Goal: Information Seeking & Learning: Check status

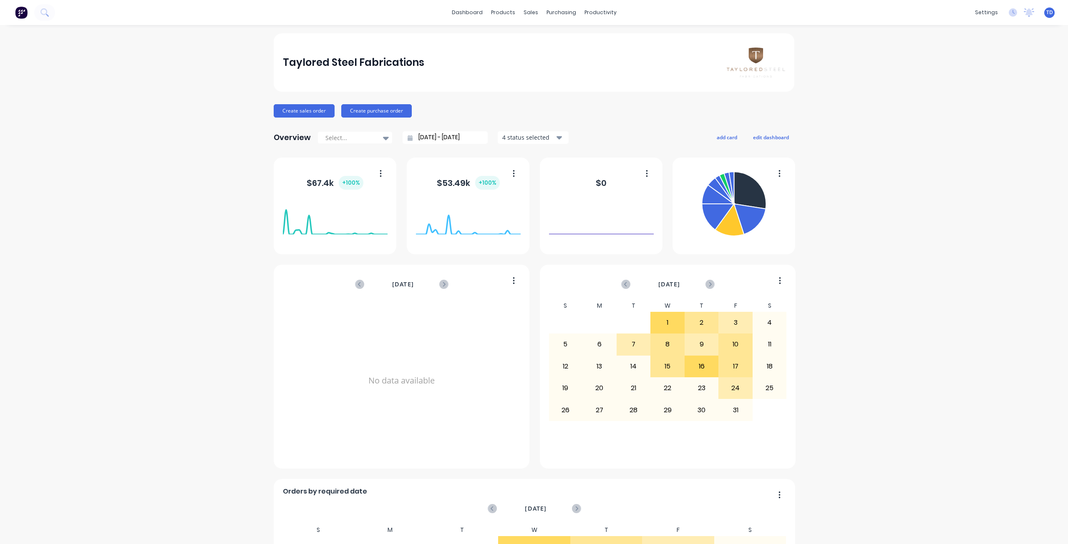
click at [216, 190] on div "Taylored Steel Fabrications Create sales order Create purchase order Overview S…" at bounding box center [534, 465] width 1068 height 864
click at [547, 43] on div "Sales Orders" at bounding box center [558, 40] width 34 height 8
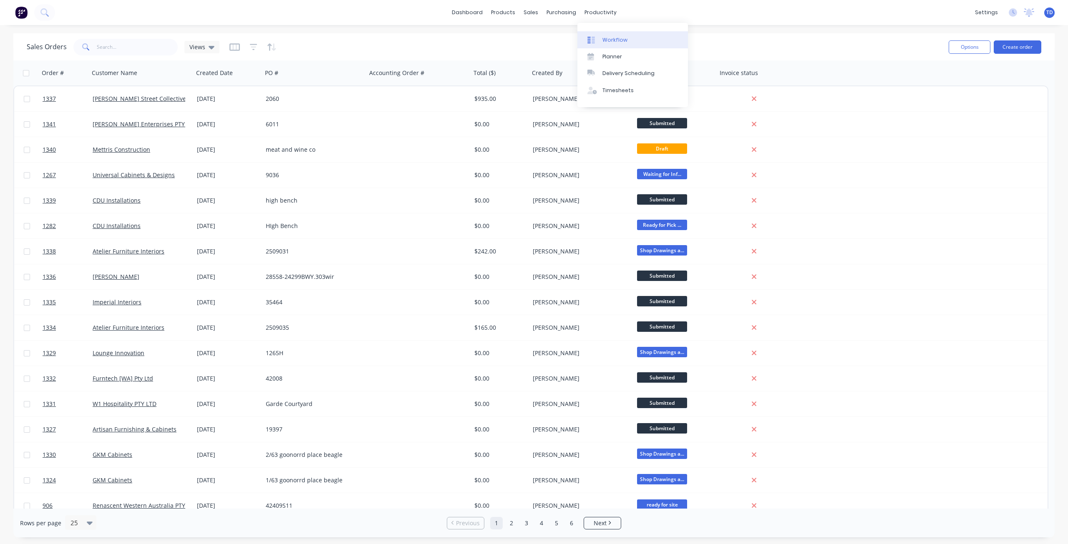
click at [616, 41] on div "Workflow" at bounding box center [614, 40] width 25 height 8
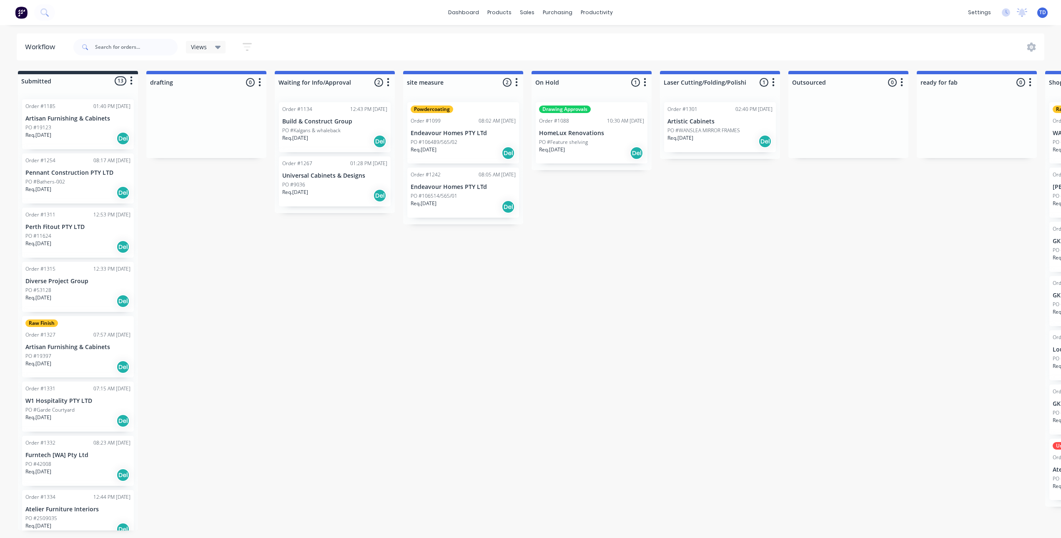
click at [701, 142] on div "Req. [DATE] Del" at bounding box center [720, 141] width 105 height 14
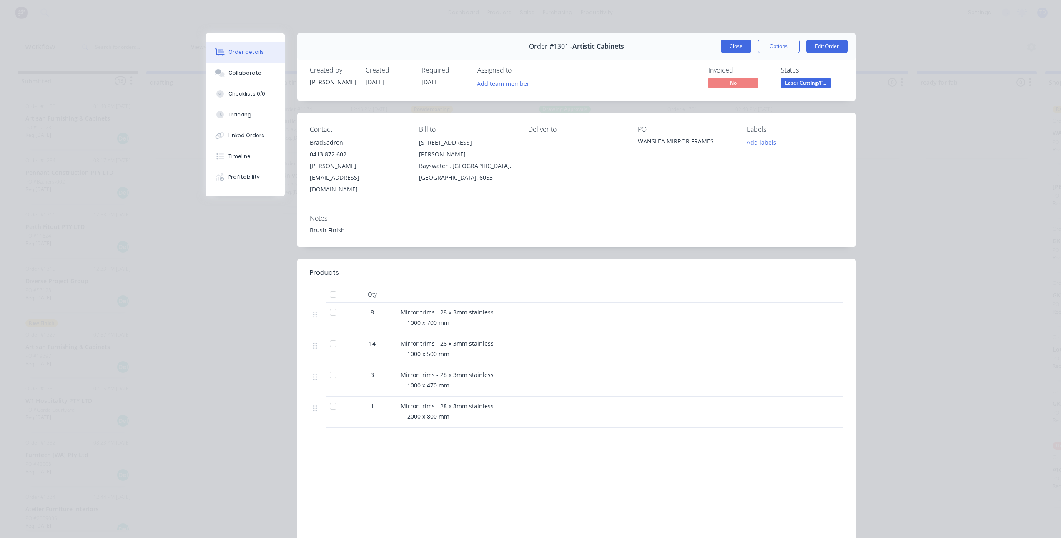
click at [722, 48] on button "Close" at bounding box center [736, 46] width 30 height 13
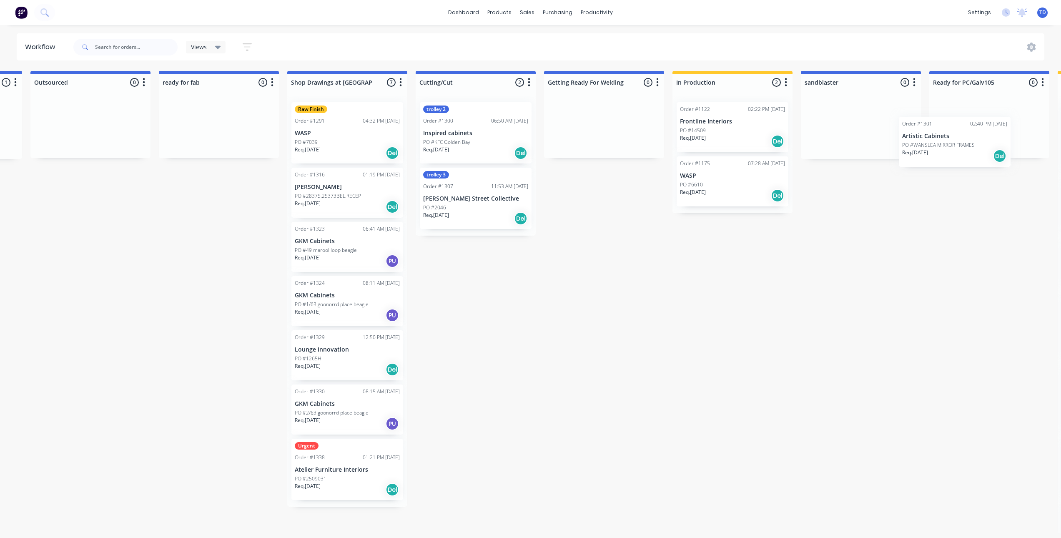
scroll to position [0, 763]
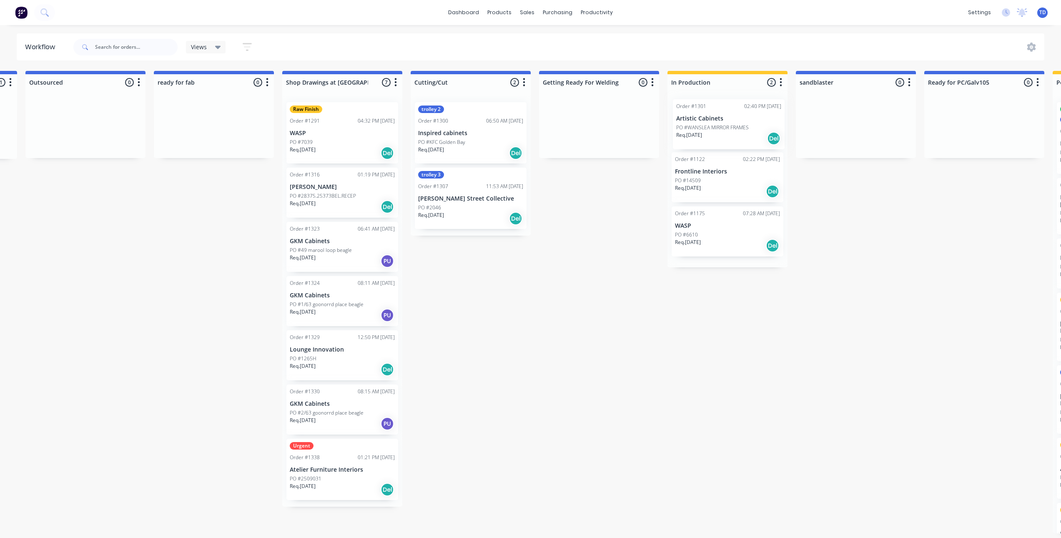
drag, startPoint x: 701, startPoint y: 131, endPoint x: 714, endPoint y: 131, distance: 13.4
click at [716, 128] on div "Submitted 13 Status colour #273444 hex #273444 Save Cancel Summaries Total orde…" at bounding box center [651, 302] width 2842 height 463
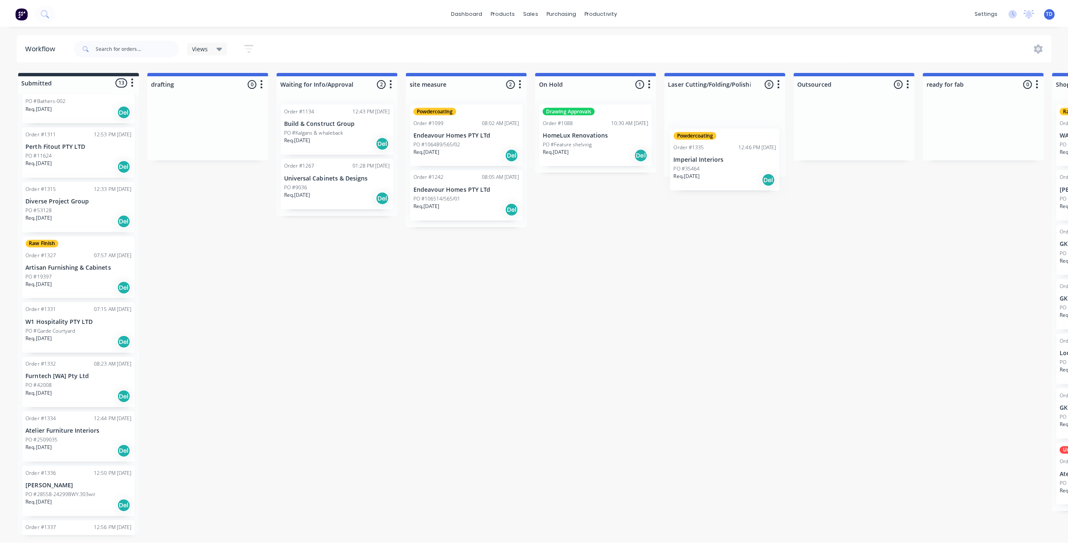
scroll to position [0, 0]
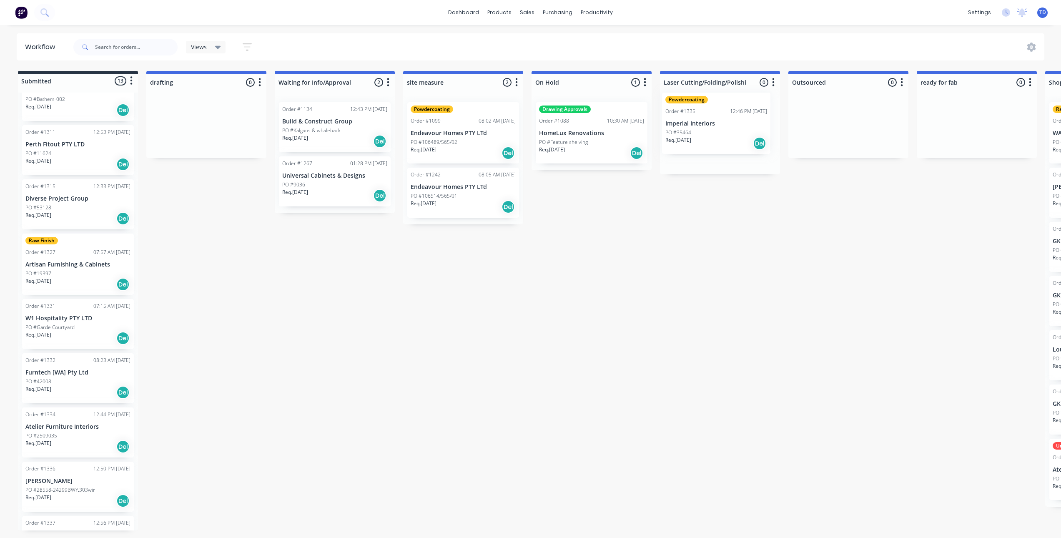
drag, startPoint x: 58, startPoint y: 501, endPoint x: 702, endPoint y: 130, distance: 742.4
click at [543, 41] on div "Sales Orders" at bounding box center [558, 40] width 34 height 8
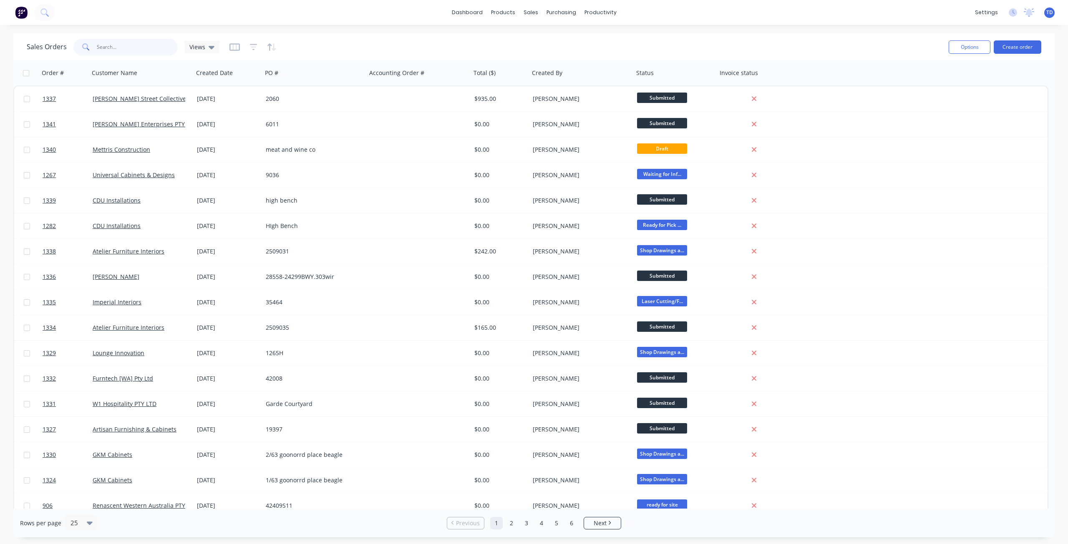
click at [107, 48] on input "text" at bounding box center [137, 47] width 81 height 17
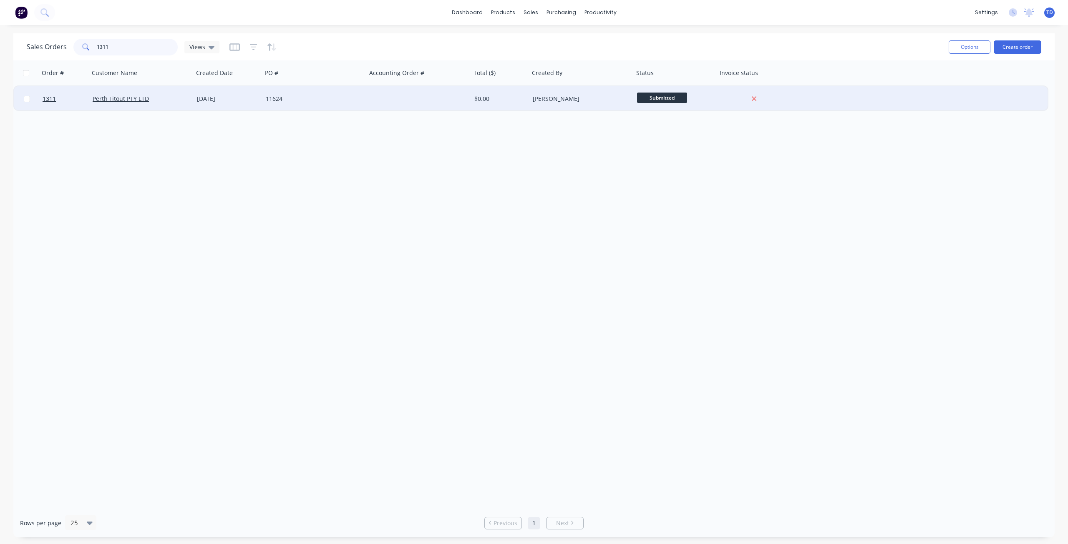
type input "1311"
click at [270, 98] on div "11624" at bounding box center [312, 99] width 93 height 8
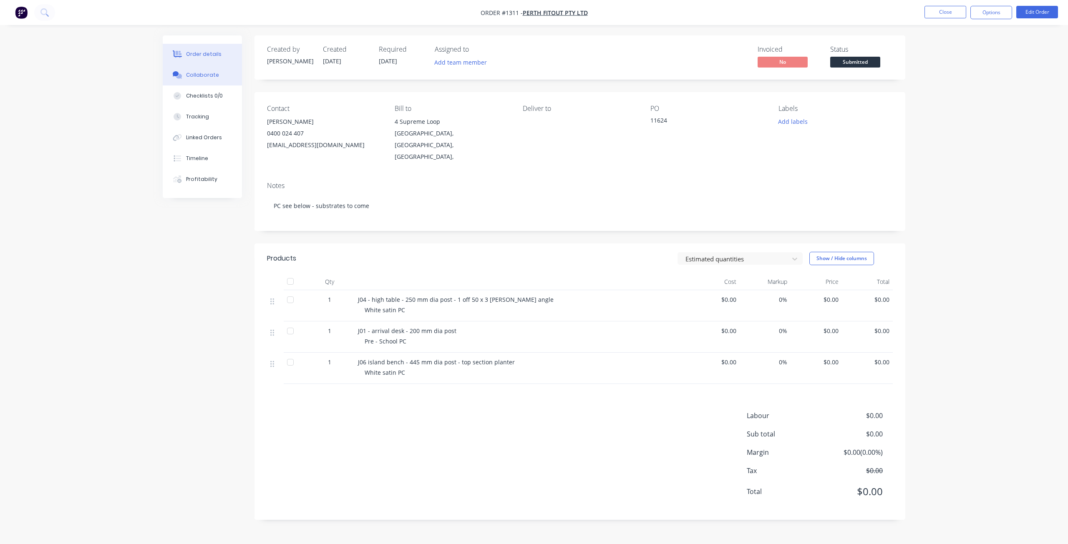
click at [204, 73] on div "Collaborate" at bounding box center [202, 75] width 33 height 8
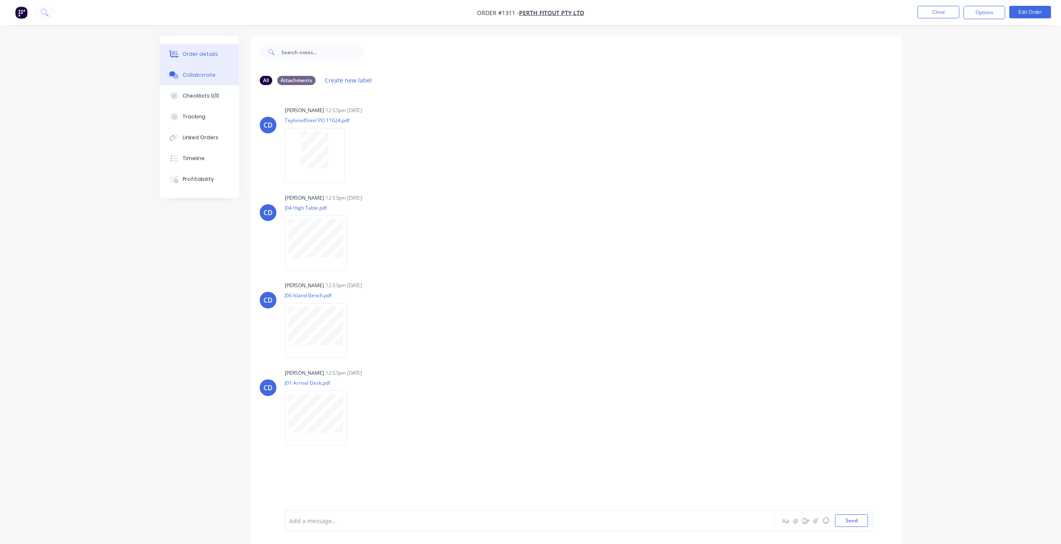
click at [209, 53] on div "Order details" at bounding box center [200, 54] width 35 height 8
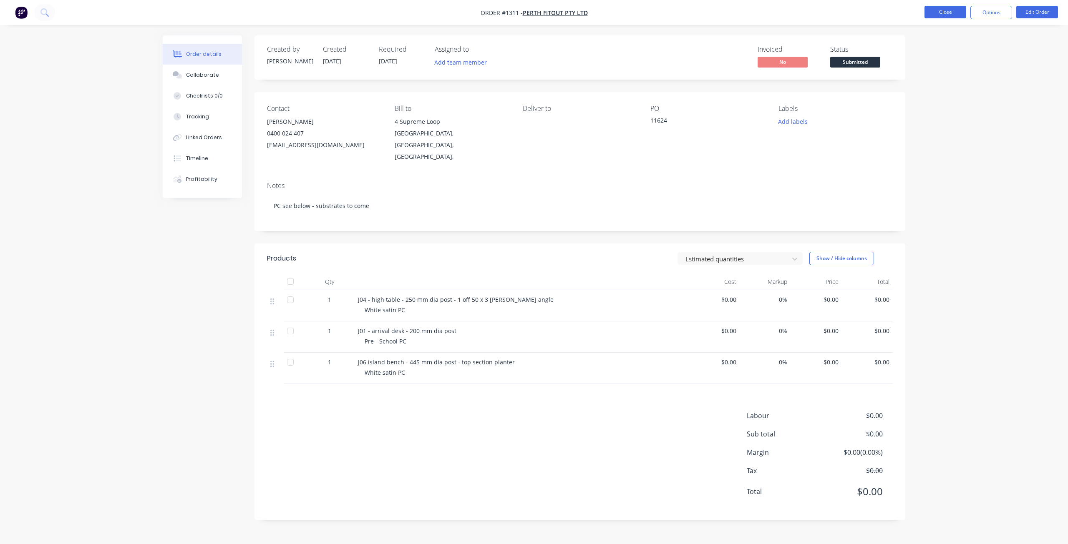
click at [937, 13] on button "Close" at bounding box center [945, 12] width 42 height 13
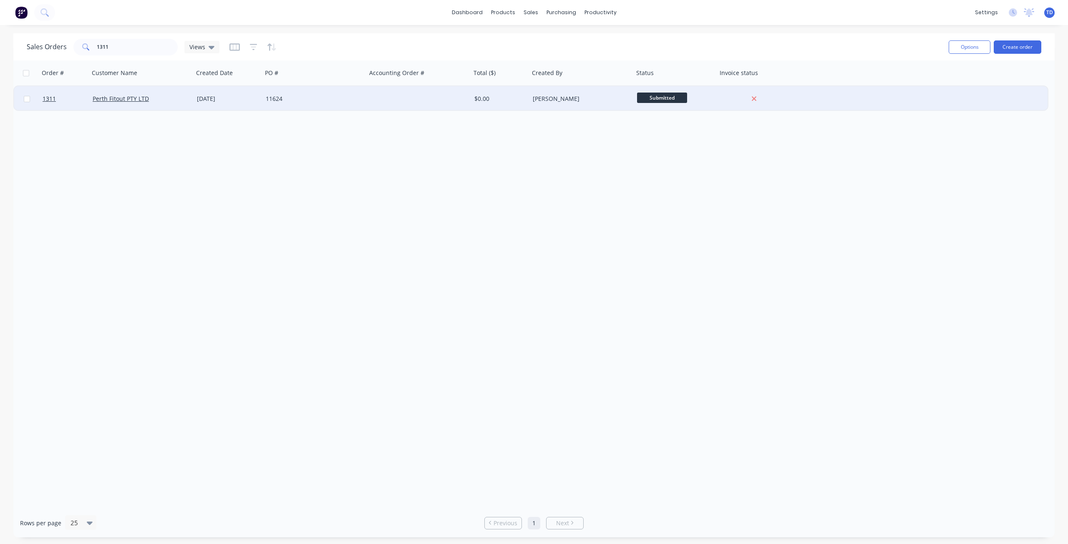
click at [244, 97] on div "[DATE]" at bounding box center [228, 99] width 62 height 8
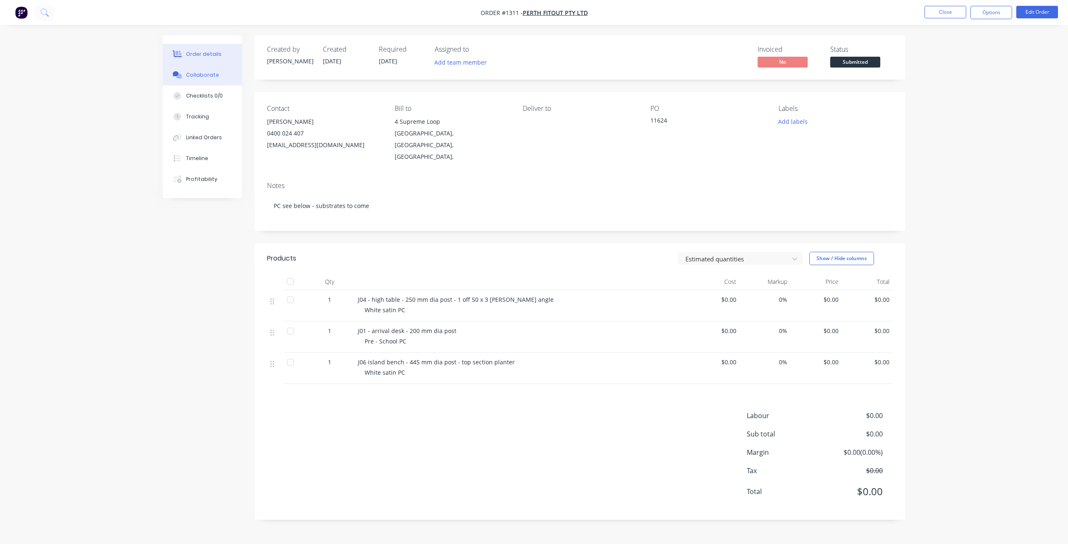
click at [197, 72] on div "Collaborate" at bounding box center [202, 75] width 33 height 8
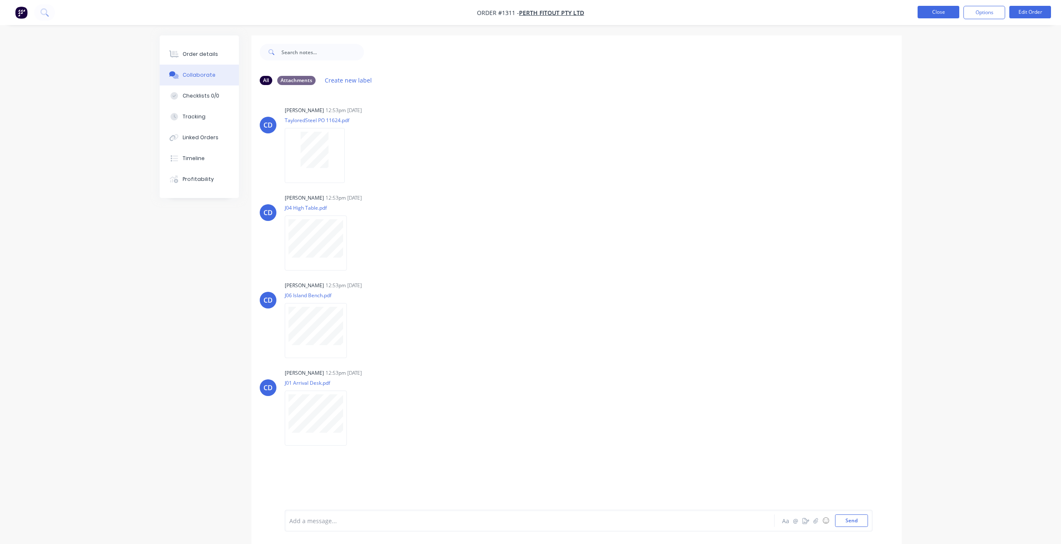
click at [933, 12] on button "Close" at bounding box center [939, 12] width 42 height 13
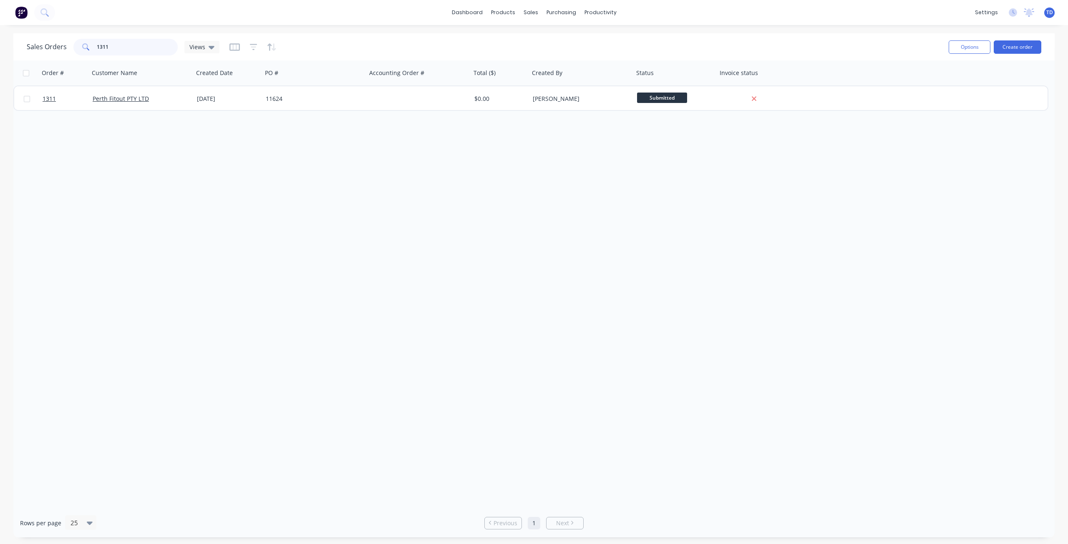
drag, startPoint x: 110, startPoint y: 45, endPoint x: 101, endPoint y: 38, distance: 11.6
click at [101, 38] on div "Sales Orders 1311 Views" at bounding box center [484, 47] width 915 height 20
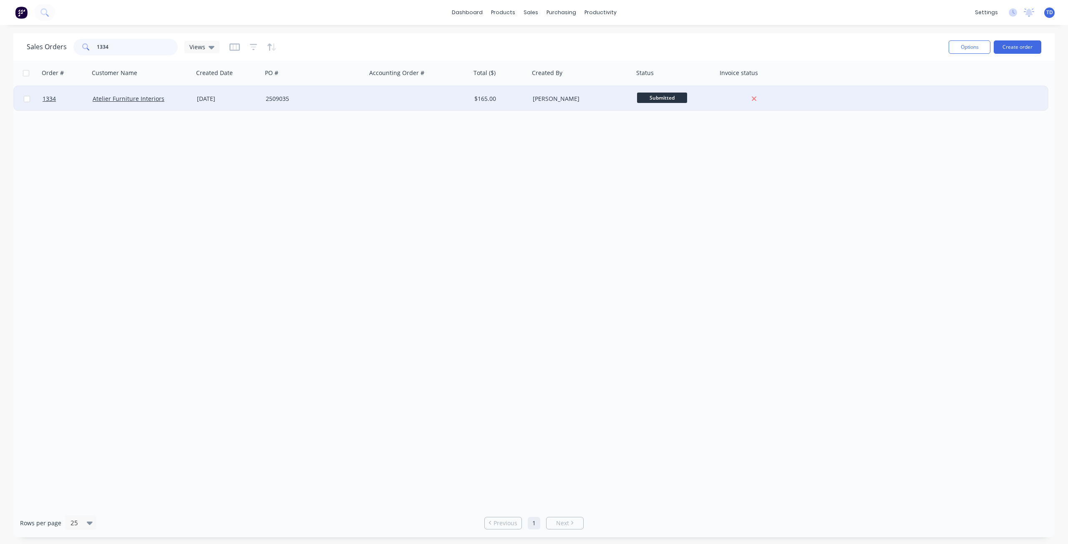
type input "1334"
click at [277, 100] on div "2509035" at bounding box center [312, 99] width 93 height 8
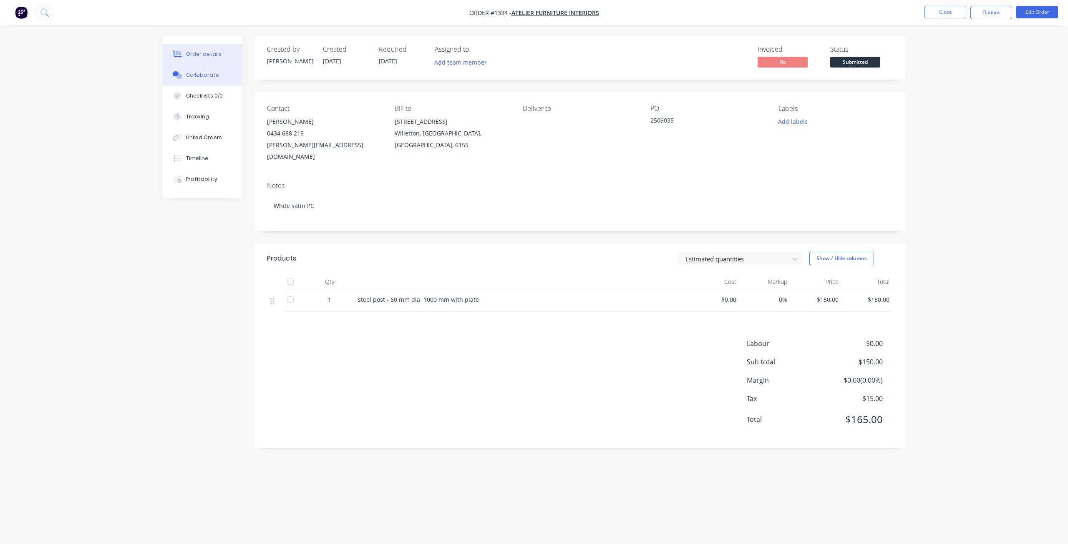
click at [218, 83] on button "Collaborate" at bounding box center [202, 75] width 79 height 21
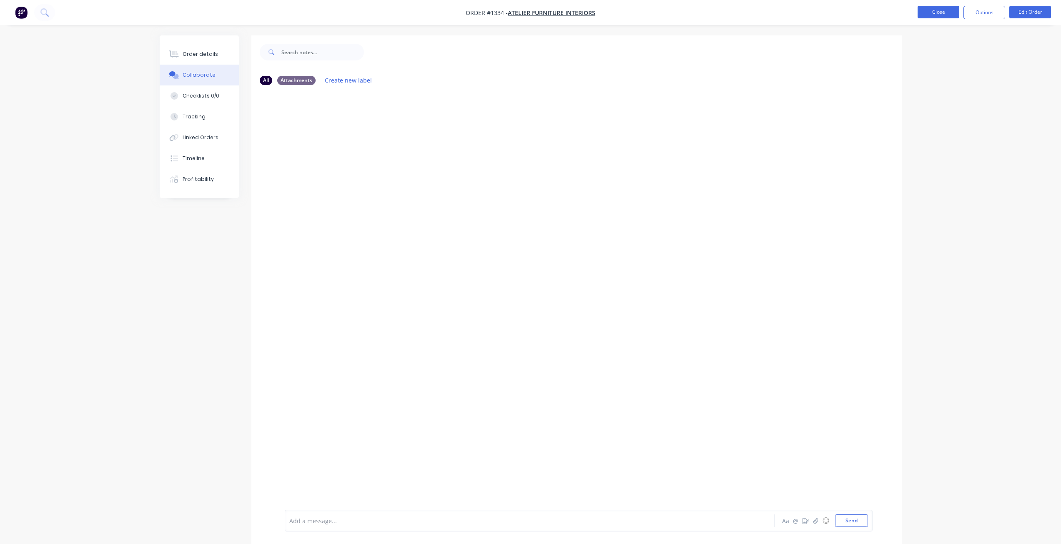
click at [926, 15] on button "Close" at bounding box center [939, 12] width 42 height 13
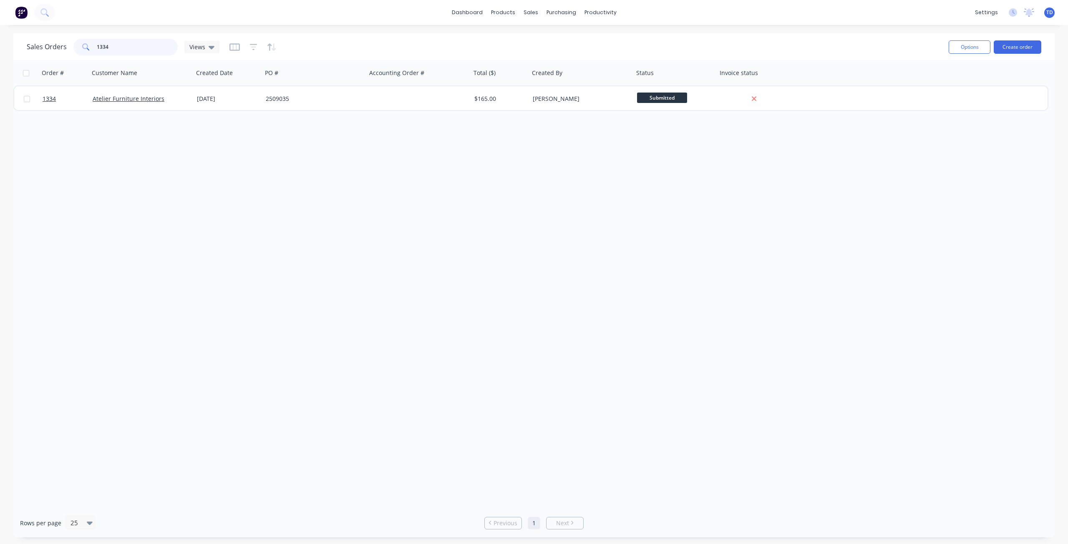
drag, startPoint x: 114, startPoint y: 43, endPoint x: 103, endPoint y: 39, distance: 12.4
click at [103, 39] on input "1334" at bounding box center [137, 47] width 81 height 17
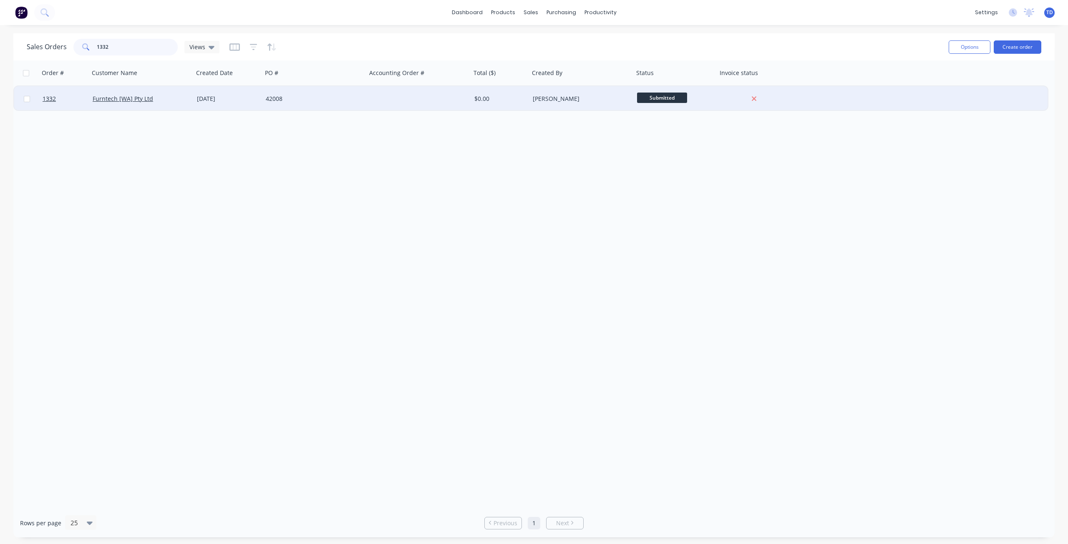
type input "1332"
click at [204, 101] on div "[DATE]" at bounding box center [228, 99] width 62 height 8
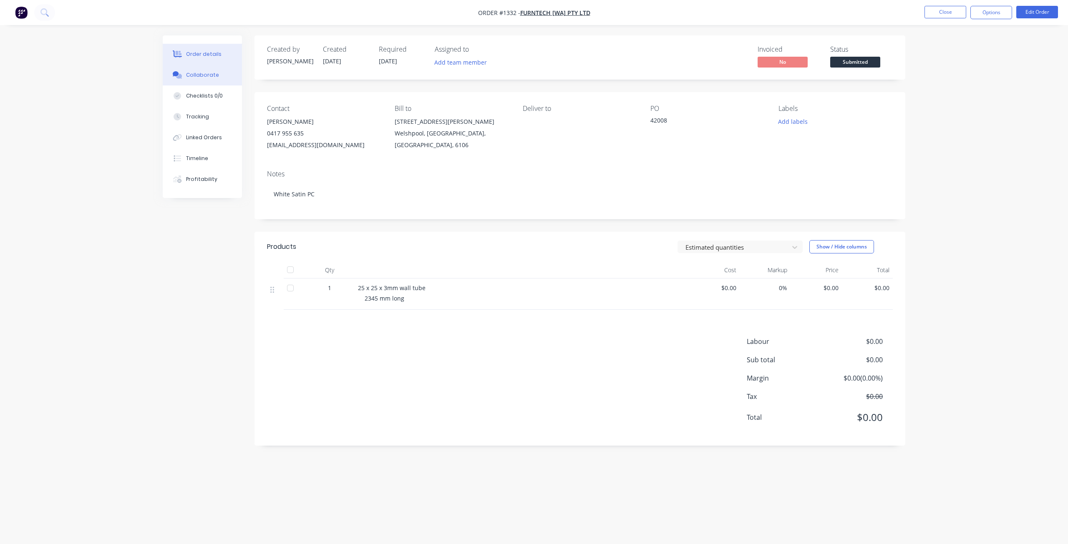
click at [226, 75] on button "Collaborate" at bounding box center [202, 75] width 79 height 21
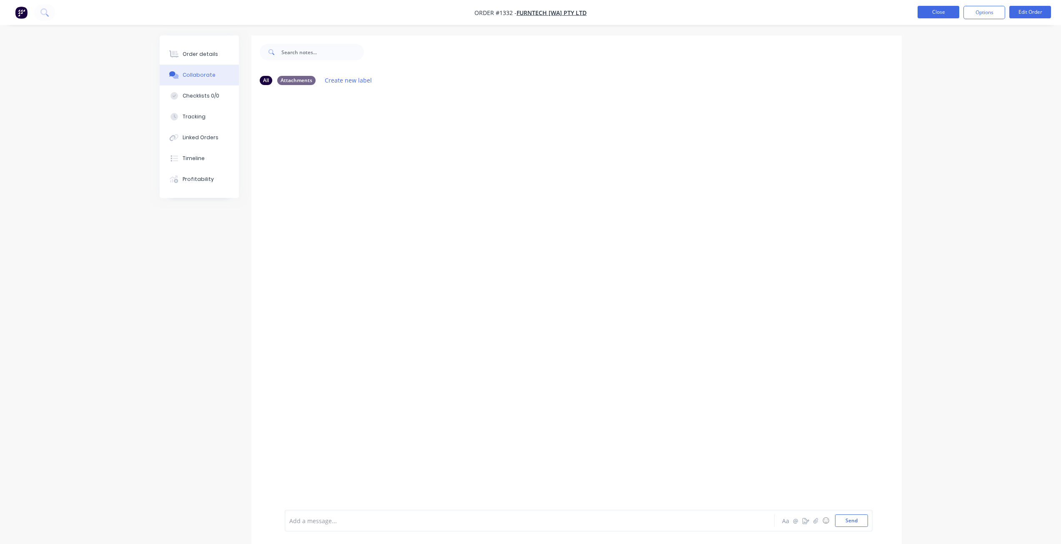
click at [938, 10] on button "Close" at bounding box center [939, 12] width 42 height 13
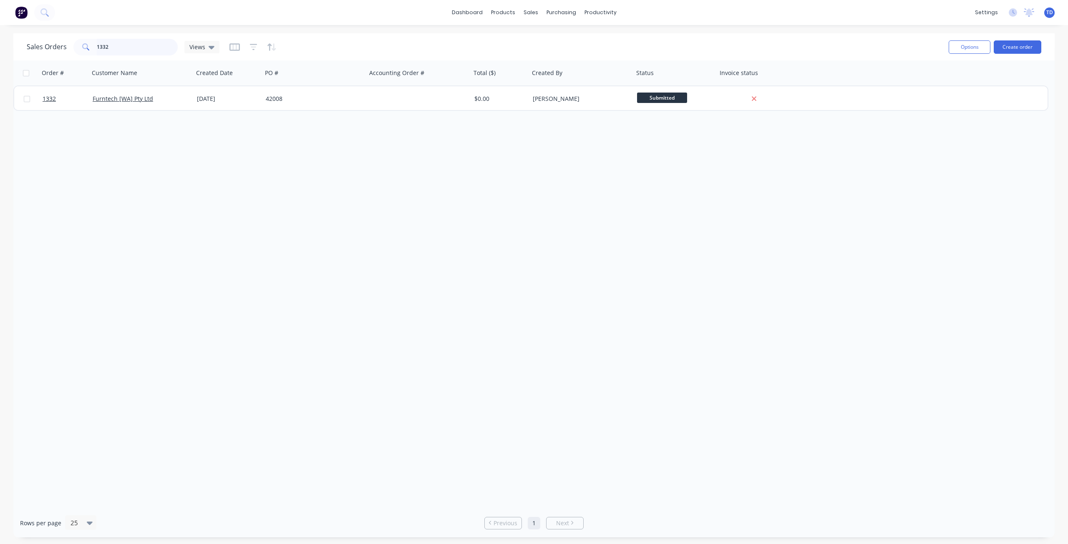
click at [50, 42] on div "Sales Orders 1332 Views" at bounding box center [123, 47] width 193 height 17
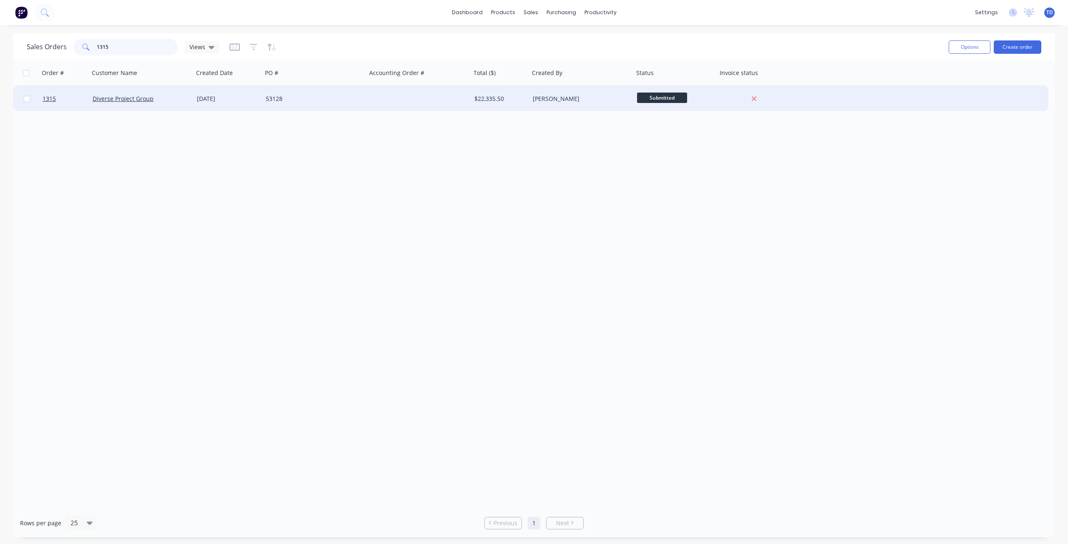
type input "1315"
click at [264, 98] on div "53128" at bounding box center [314, 98] width 104 height 25
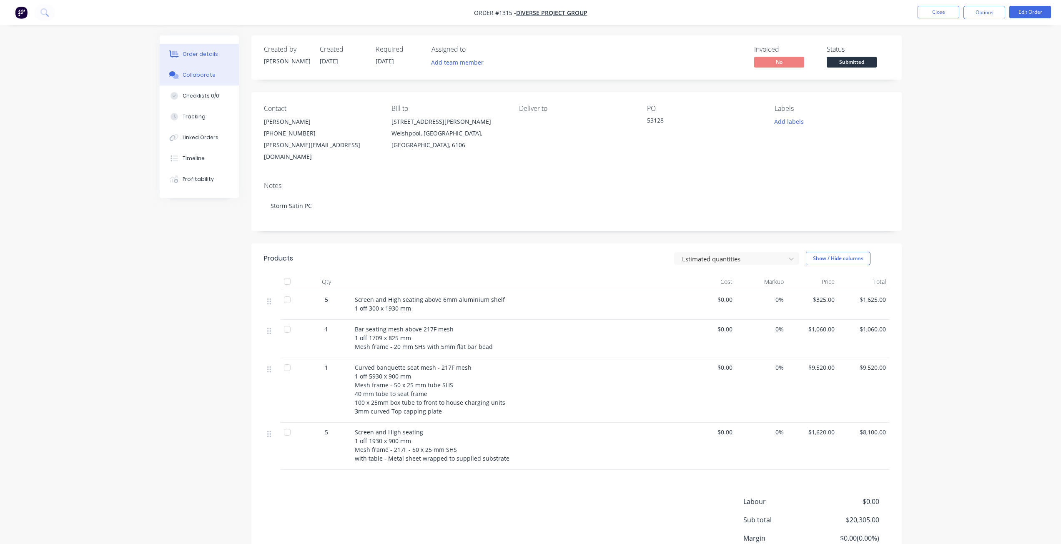
click at [191, 78] on div "Collaborate" at bounding box center [199, 75] width 33 height 8
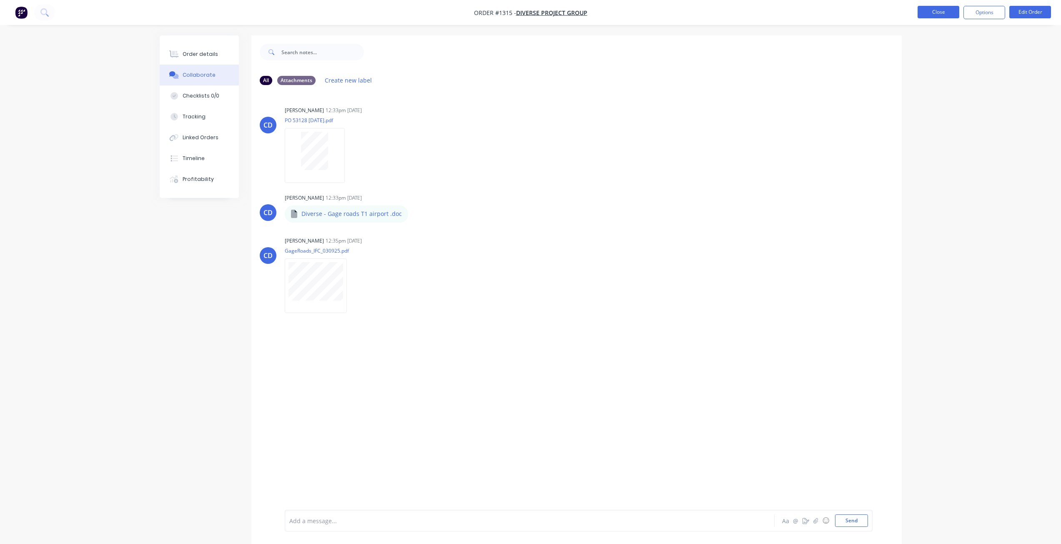
click at [936, 15] on button "Close" at bounding box center [939, 12] width 42 height 13
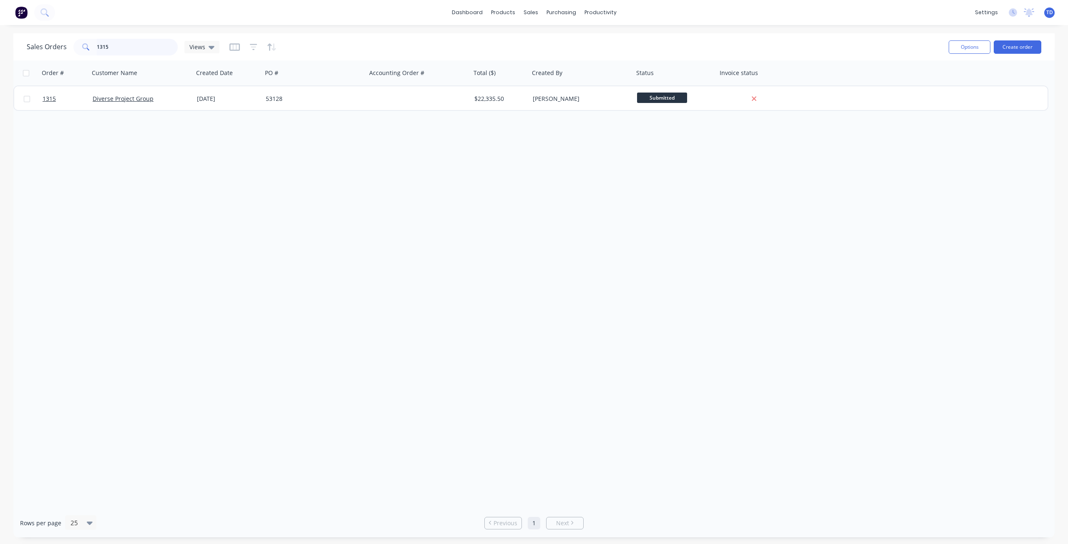
click at [109, 48] on input "1315" at bounding box center [137, 47] width 81 height 17
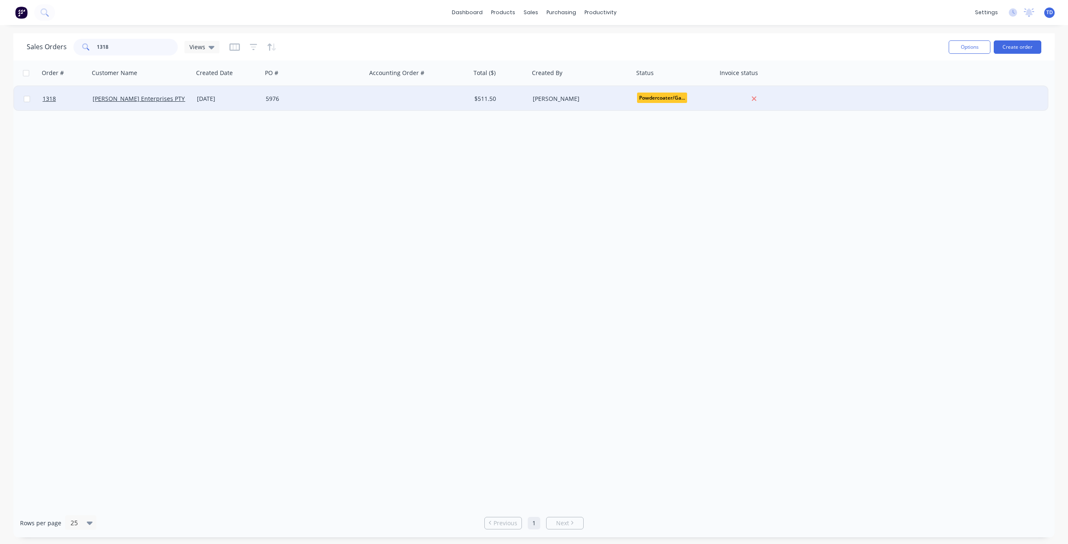
type input "1318"
click at [229, 101] on div "[DATE]" at bounding box center [228, 99] width 62 height 8
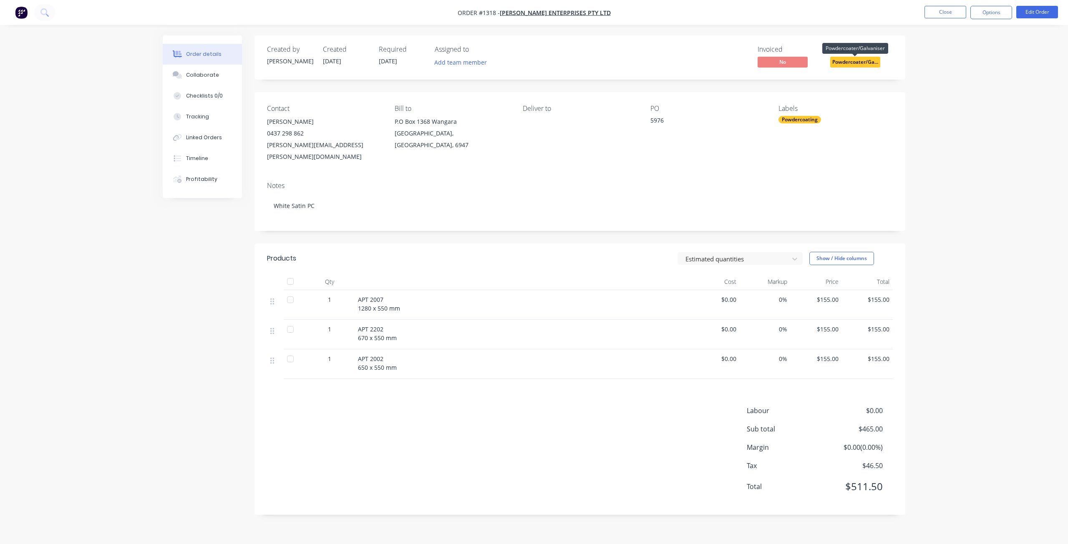
click at [856, 65] on span "Powdercoater/Ga..." at bounding box center [855, 62] width 50 height 10
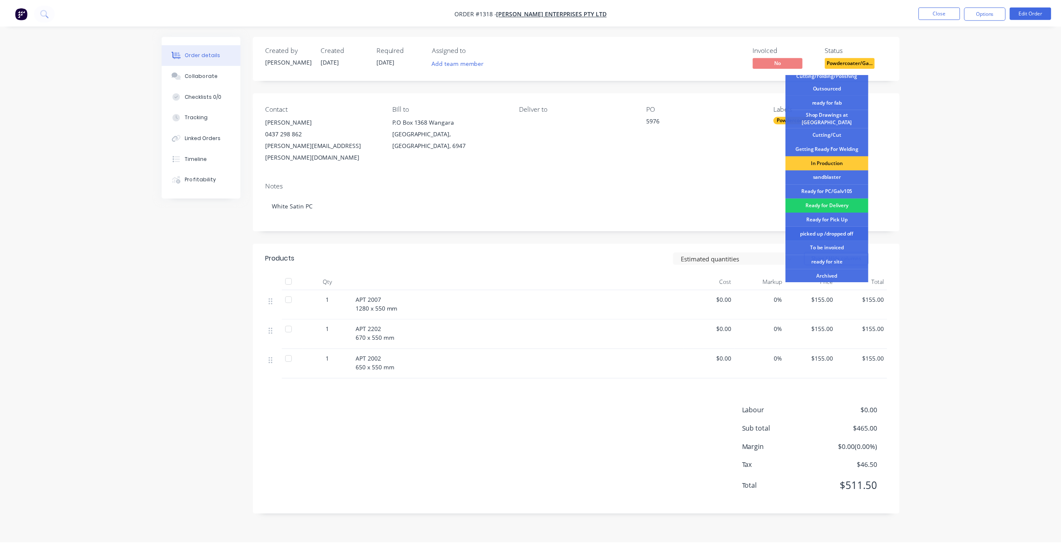
scroll to position [83, 0]
click at [830, 215] on div "Ready for Pick Up" at bounding box center [831, 219] width 83 height 14
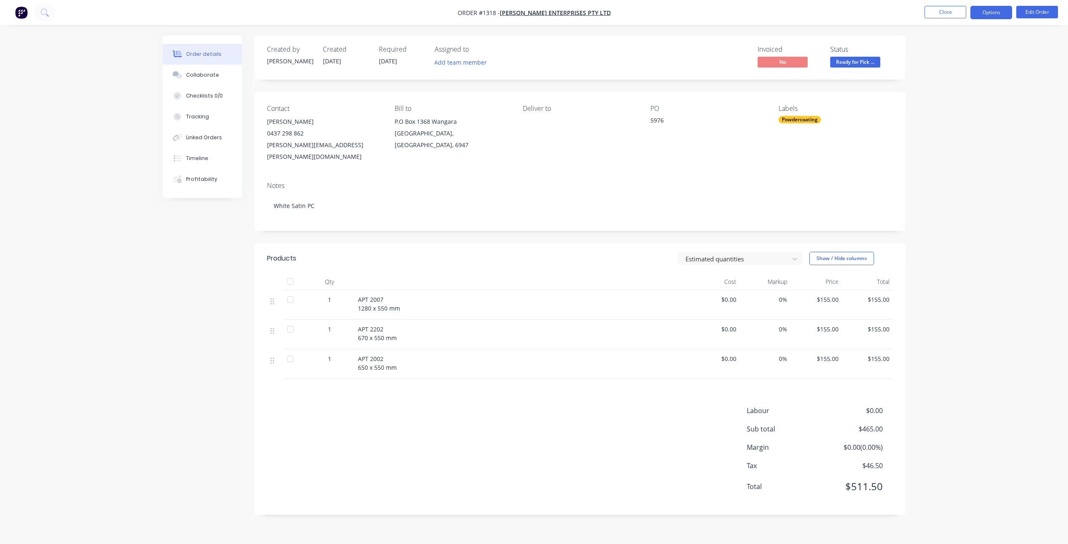
click at [991, 13] on button "Options" at bounding box center [991, 12] width 42 height 13
click at [962, 114] on div "Delivery Docket" at bounding box center [966, 117] width 77 height 12
click at [951, 84] on div "Without pricing" at bounding box center [966, 84] width 77 height 12
click at [951, 11] on button "Close" at bounding box center [945, 12] width 42 height 13
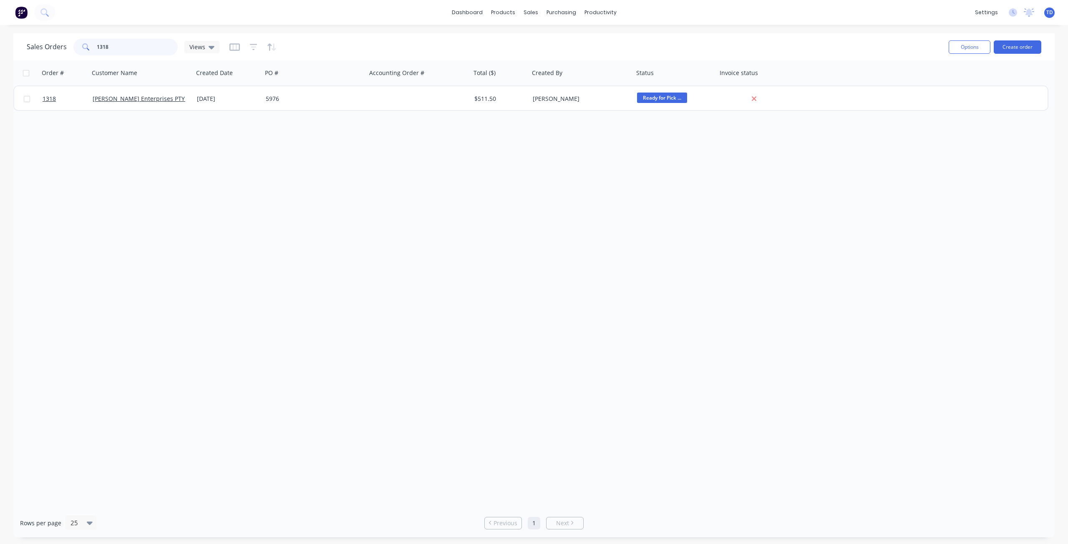
drag, startPoint x: 68, startPoint y: 40, endPoint x: 41, endPoint y: 44, distance: 27.4
click at [41, 44] on div "Sales Orders 1318 Views" at bounding box center [123, 47] width 193 height 17
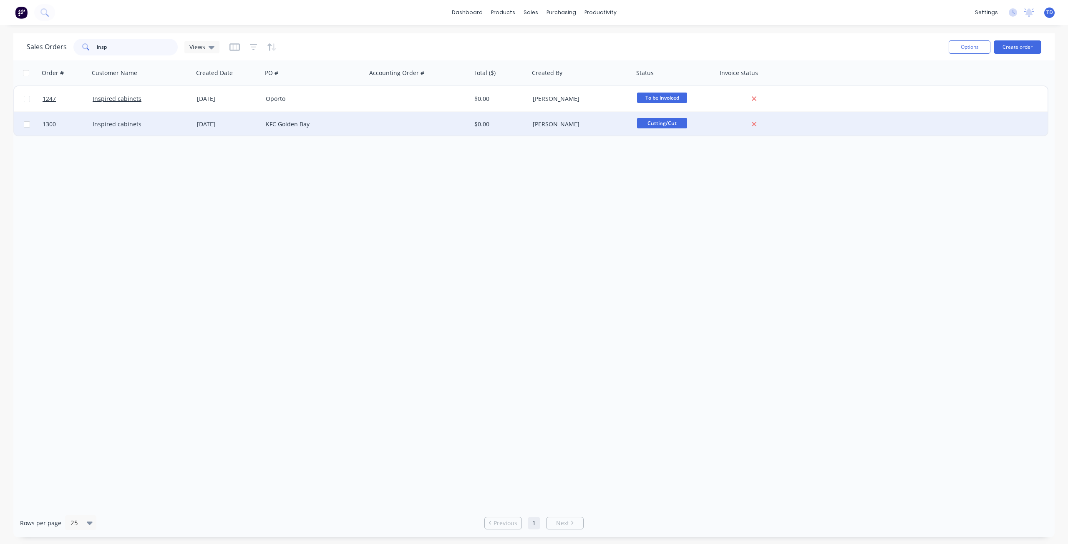
type input "insp"
click at [281, 125] on div "KFC Golden Bay" at bounding box center [312, 124] width 93 height 8
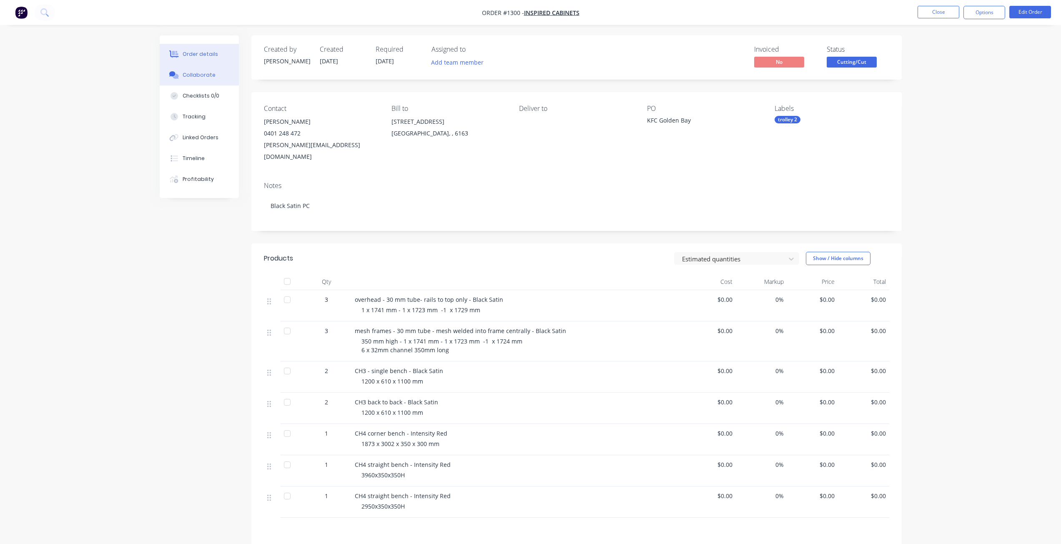
click at [191, 73] on div "Collaborate" at bounding box center [199, 75] width 33 height 8
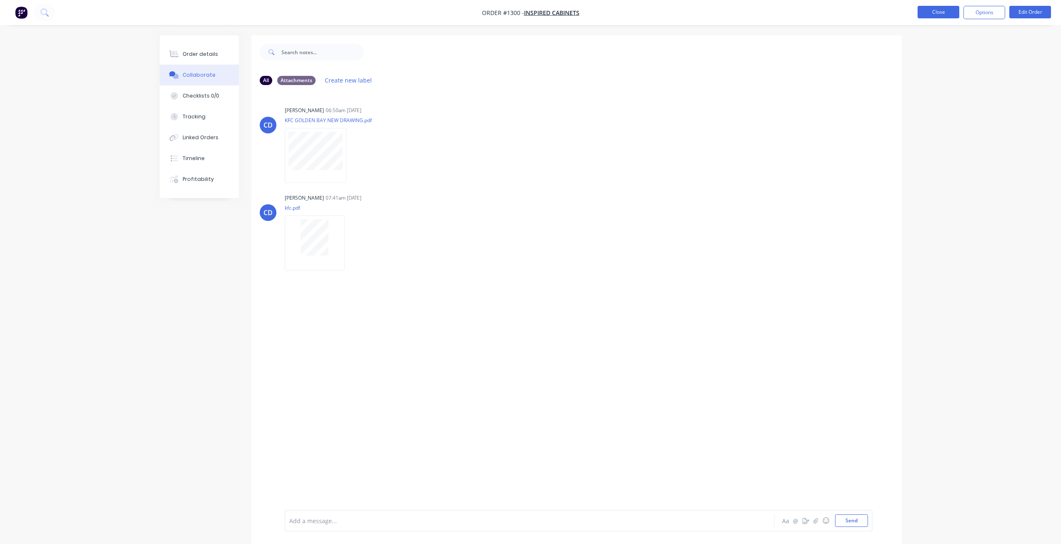
click at [942, 14] on button "Close" at bounding box center [939, 12] width 42 height 13
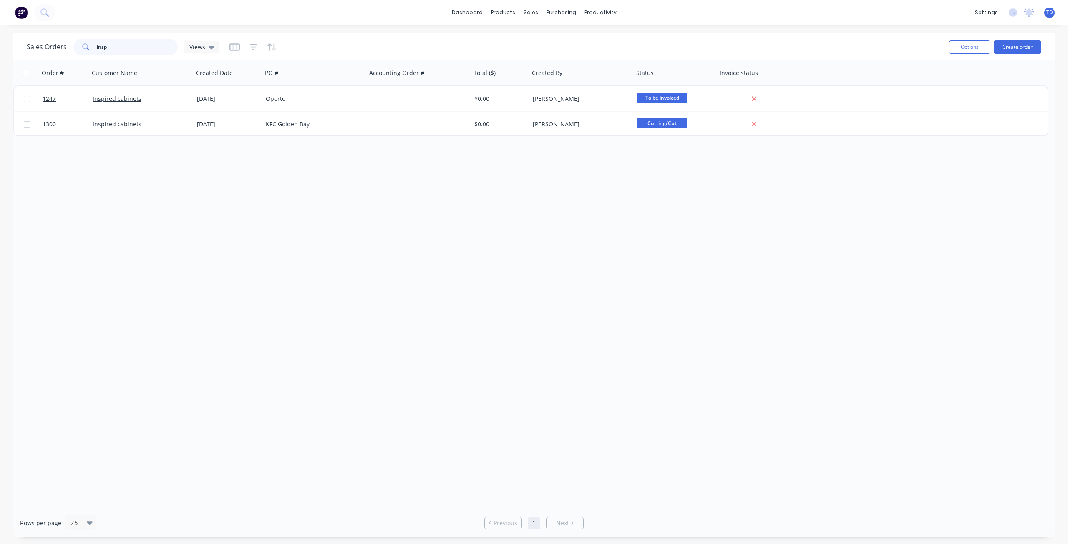
drag, startPoint x: 116, startPoint y: 45, endPoint x: 26, endPoint y: 53, distance: 90.4
click at [26, 53] on div "Sales Orders insp Views Options Create order" at bounding box center [533, 46] width 1041 height 27
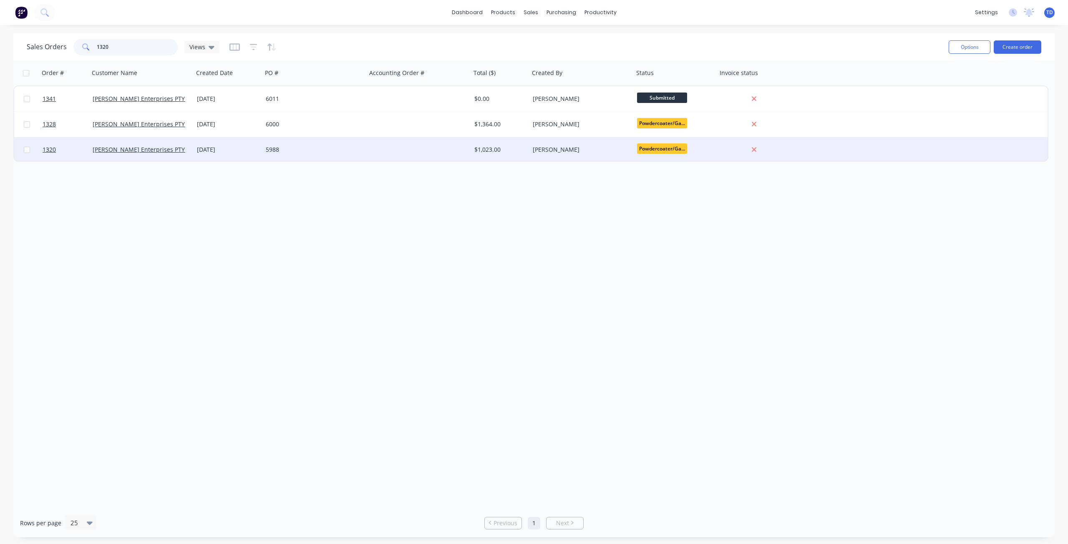
type input "1320"
click at [215, 150] on div "[DATE]" at bounding box center [228, 150] width 62 height 8
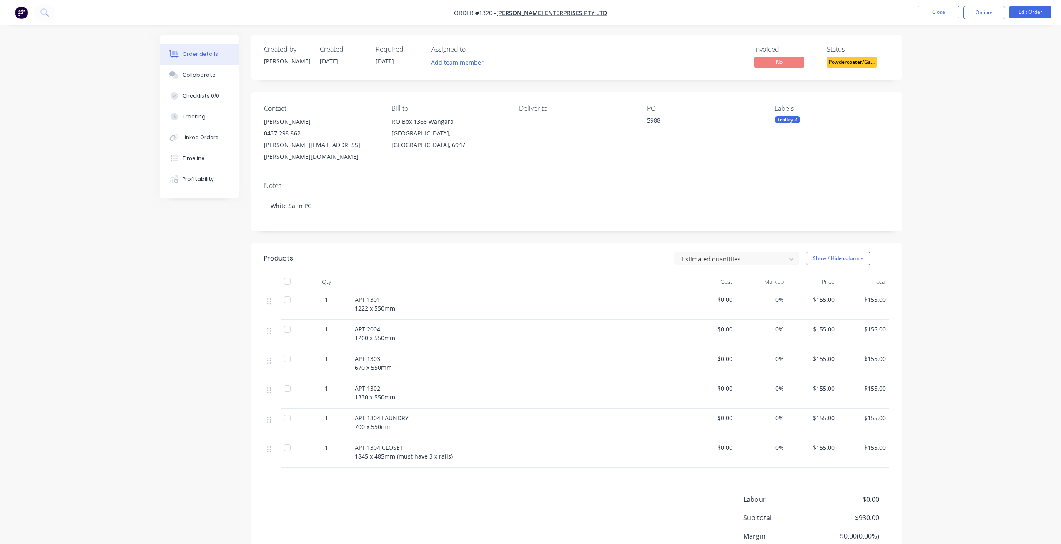
click at [842, 64] on span "Powdercoater/Ga..." at bounding box center [852, 62] width 50 height 10
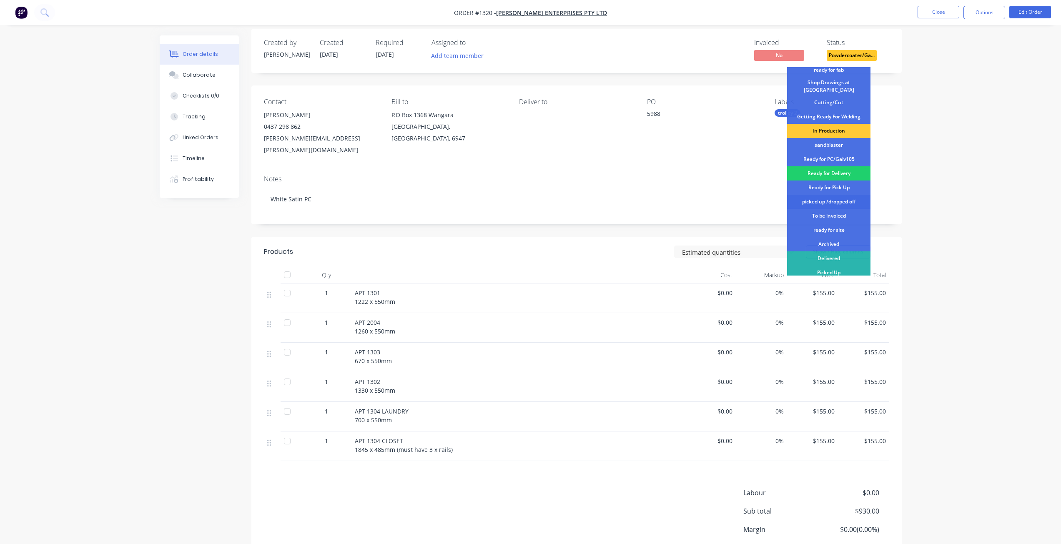
scroll to position [8, 0]
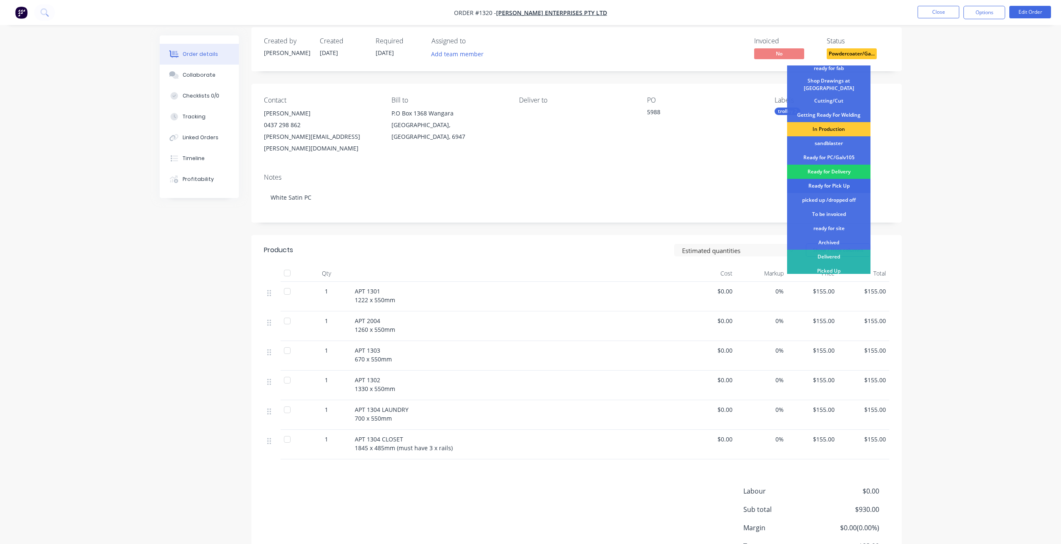
click at [824, 183] on div "Ready for Pick Up" at bounding box center [828, 186] width 83 height 14
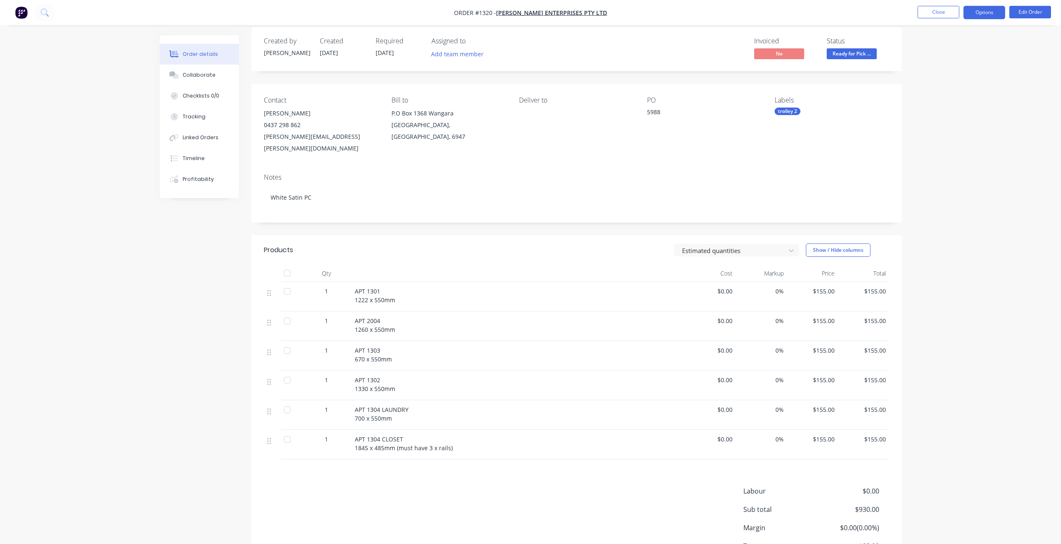
click at [993, 19] on button "Options" at bounding box center [985, 12] width 42 height 13
click at [945, 118] on div "Delivery Docket" at bounding box center [959, 117] width 77 height 12
click at [935, 87] on div "Without pricing" at bounding box center [959, 84] width 77 height 12
click at [934, 13] on button "Close" at bounding box center [939, 12] width 42 height 13
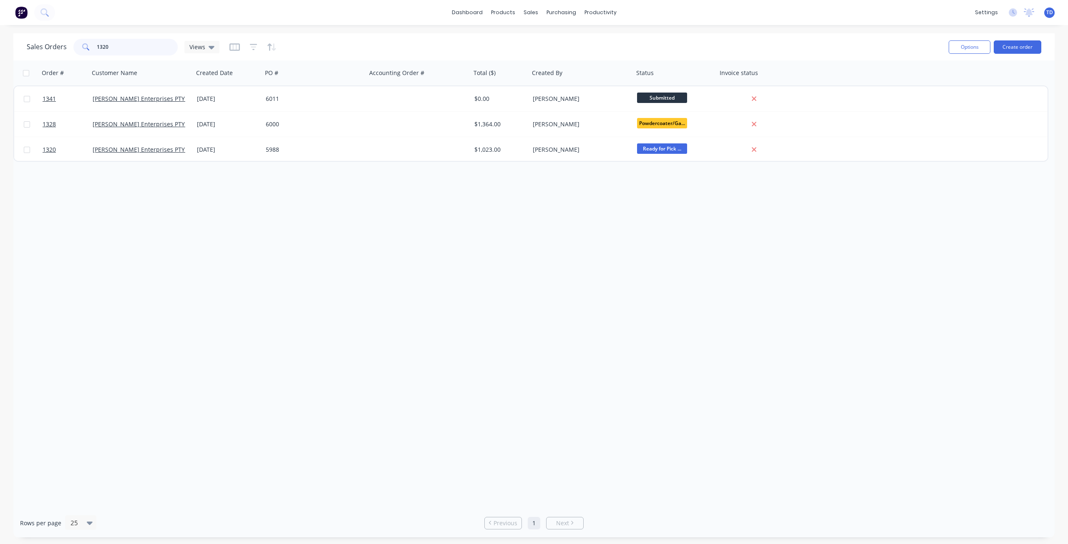
drag, startPoint x: 113, startPoint y: 45, endPoint x: 105, endPoint y: 40, distance: 9.0
click at [105, 40] on input "1320" at bounding box center [137, 47] width 81 height 17
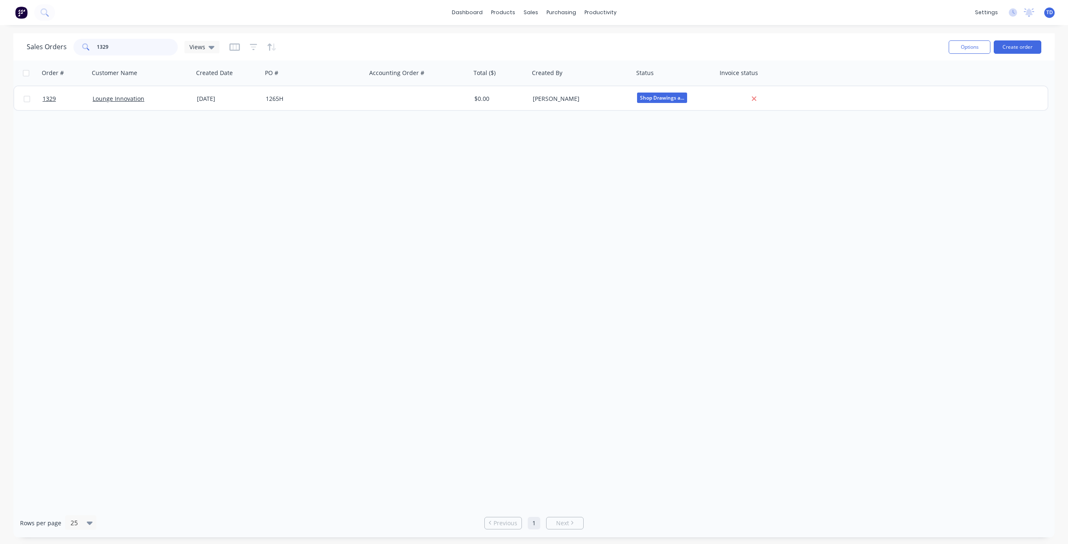
type input "1329"
click at [542, 57] on link "Customers" at bounding box center [574, 56] width 111 height 17
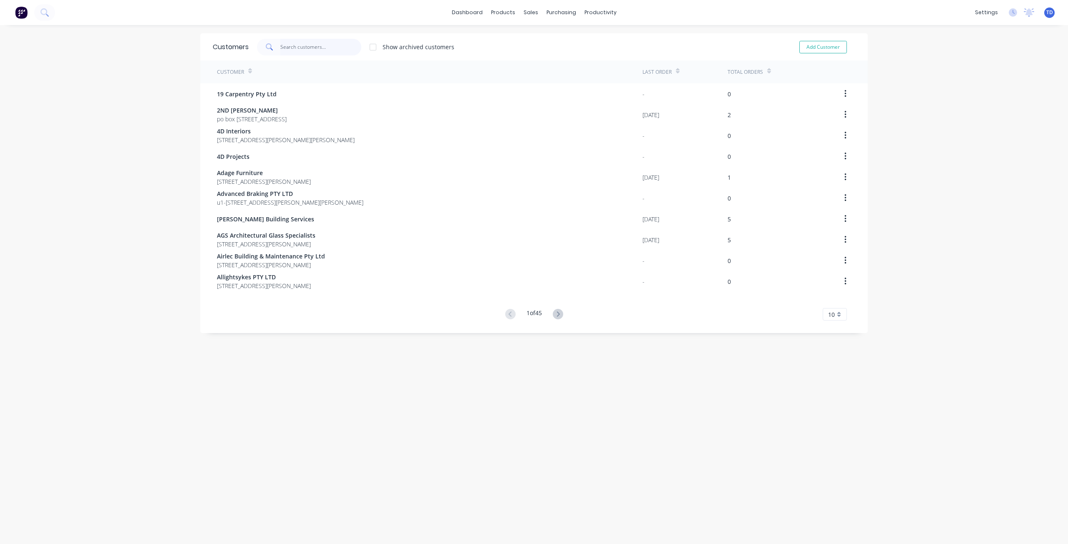
click at [286, 48] on input "text" at bounding box center [320, 47] width 81 height 17
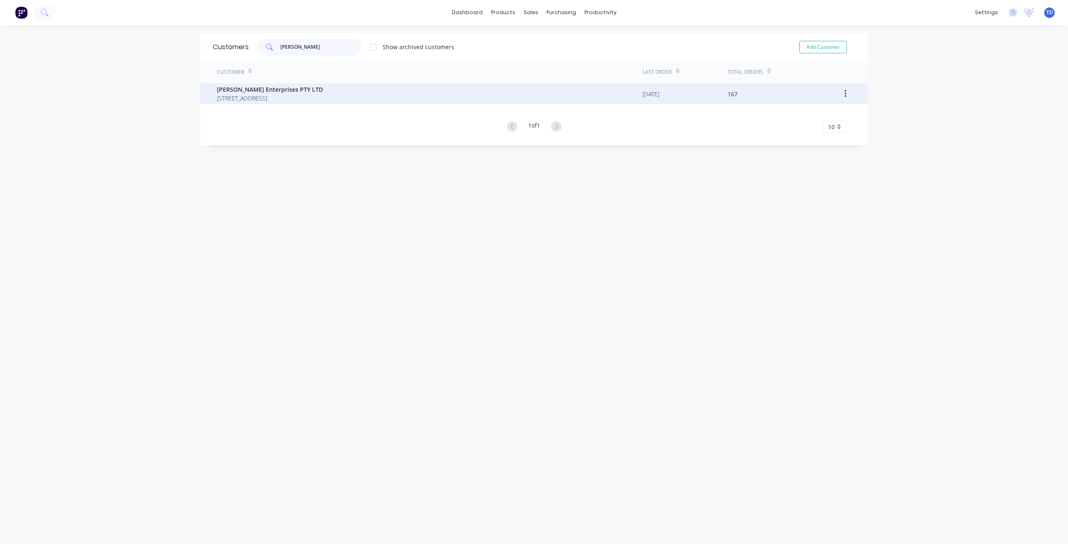
type input "[PERSON_NAME]"
click at [303, 87] on span "[PERSON_NAME] Enterprises PTY LTD" at bounding box center [270, 89] width 106 height 9
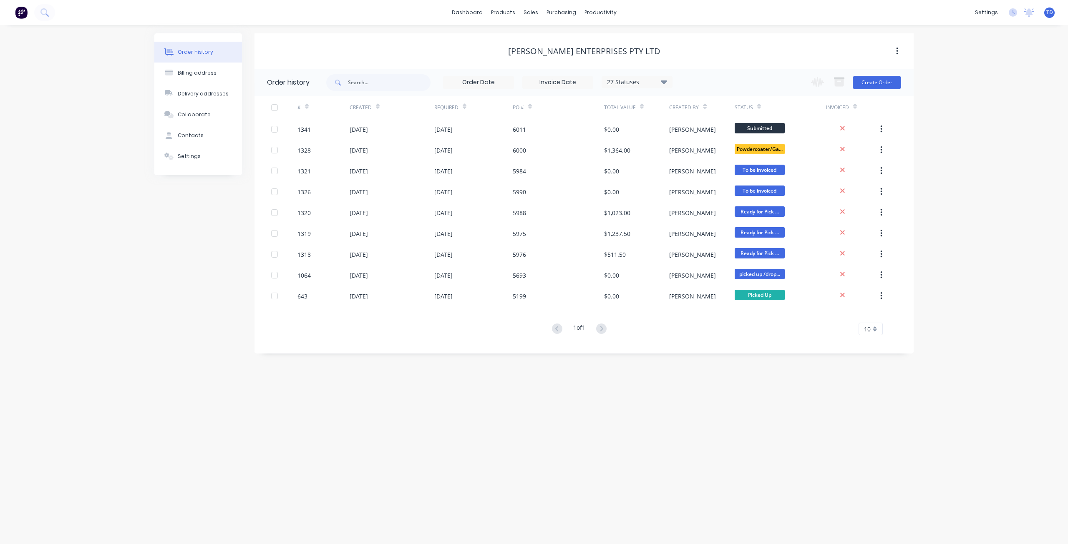
click at [664, 84] on icon at bounding box center [664, 82] width 6 height 10
click at [702, 34] on div "[PERSON_NAME] Enterprises PTY LTD" at bounding box center [583, 50] width 659 height 35
click at [666, 81] on icon at bounding box center [664, 82] width 6 height 4
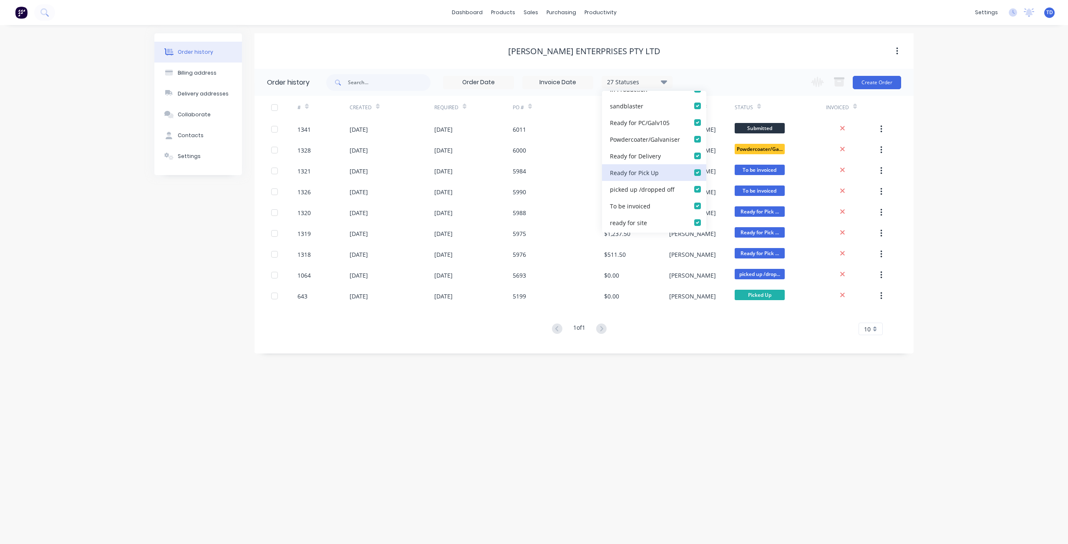
scroll to position [392, 0]
click at [706, 153] on label at bounding box center [706, 153] width 0 height 0
click at [706, 158] on invoiced_checkbox_2f2d19d9-c9ad-4502-ae64-bb7c5690f5daundefined "checkbox" at bounding box center [709, 157] width 7 height 8
checkbox invoiced_checkbox_2f2d19d9-c9ad-4502-ae64-bb7c5690f5daundefined "false"
click at [706, 136] on label at bounding box center [706, 136] width 0 height 0
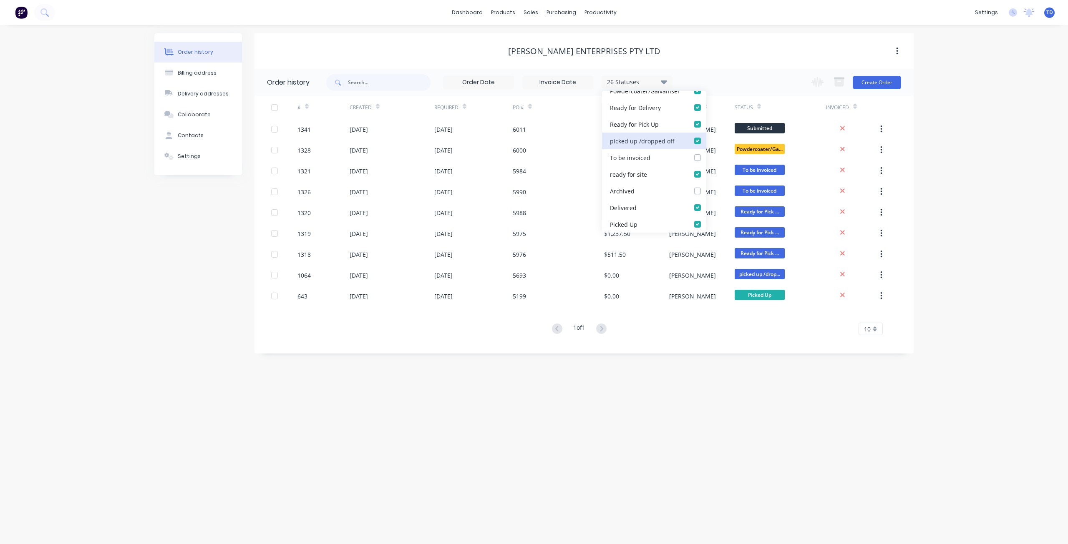
click at [706, 141] on off_checkbox_f8d7d8b9-3596-46b4-a4ee-a06328a82f37undefined "checkbox" at bounding box center [709, 140] width 7 height 8
checkbox off_checkbox_f8d7d8b9-3596-46b4-a4ee-a06328a82f37undefined "false"
click at [748, 52] on div "[PERSON_NAME] Enterprises PTY LTD" at bounding box center [583, 51] width 659 height 10
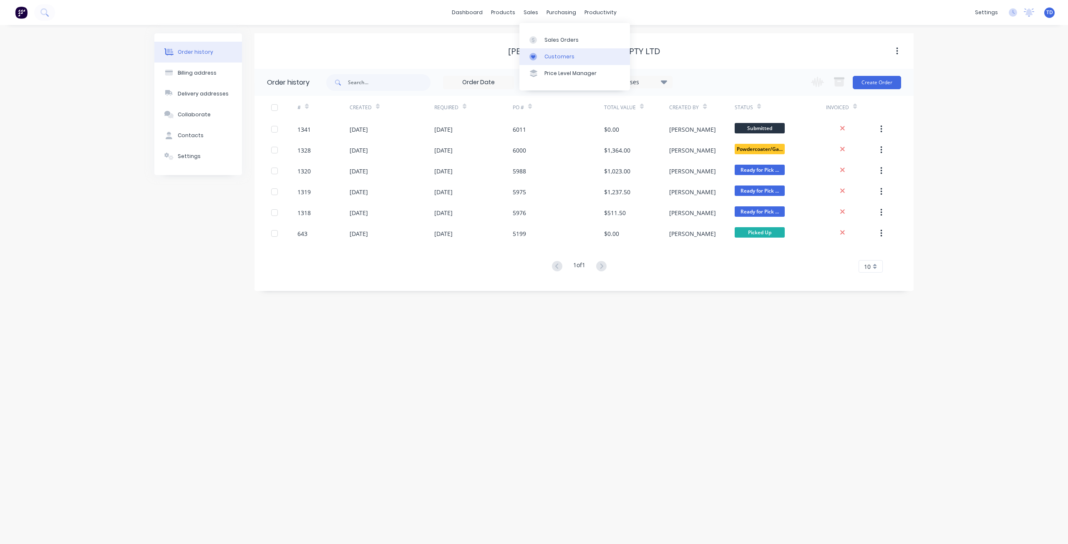
click at [550, 55] on div "Customers" at bounding box center [559, 57] width 30 height 8
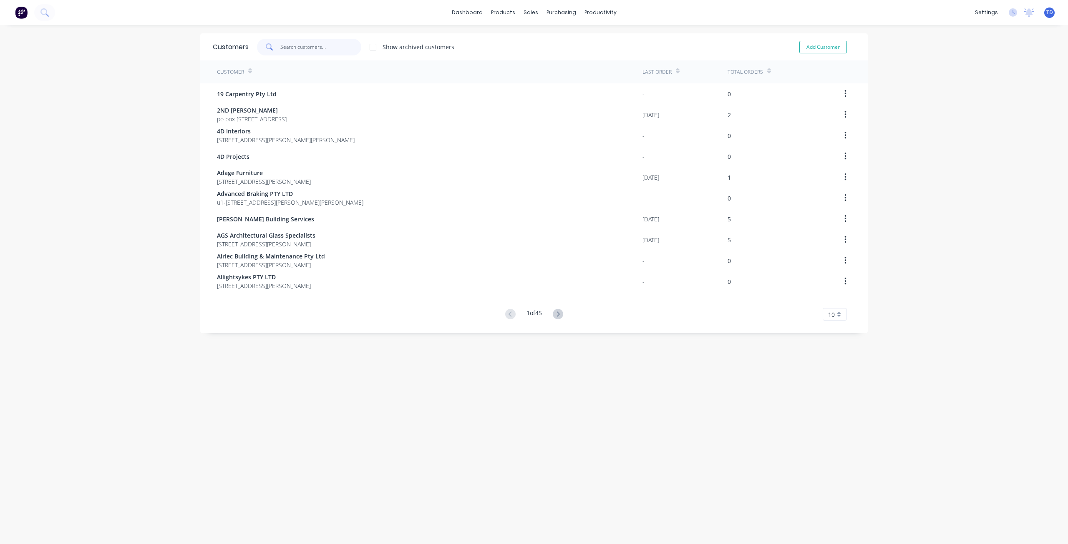
click at [314, 45] on input "text" at bounding box center [320, 47] width 81 height 17
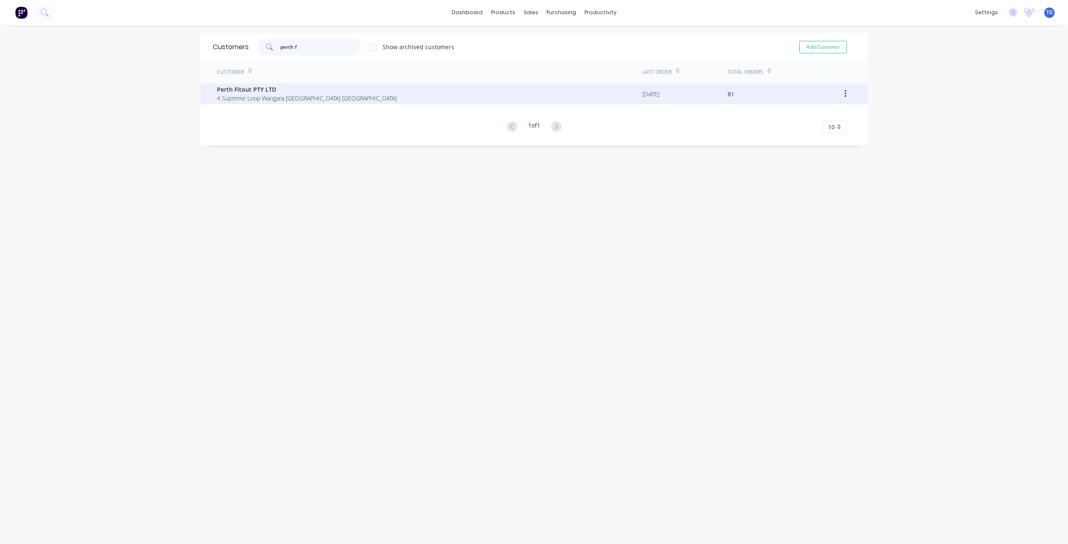
type input "perth f"
click at [304, 92] on span "Perth Fitout PTY LTD" at bounding box center [307, 89] width 180 height 9
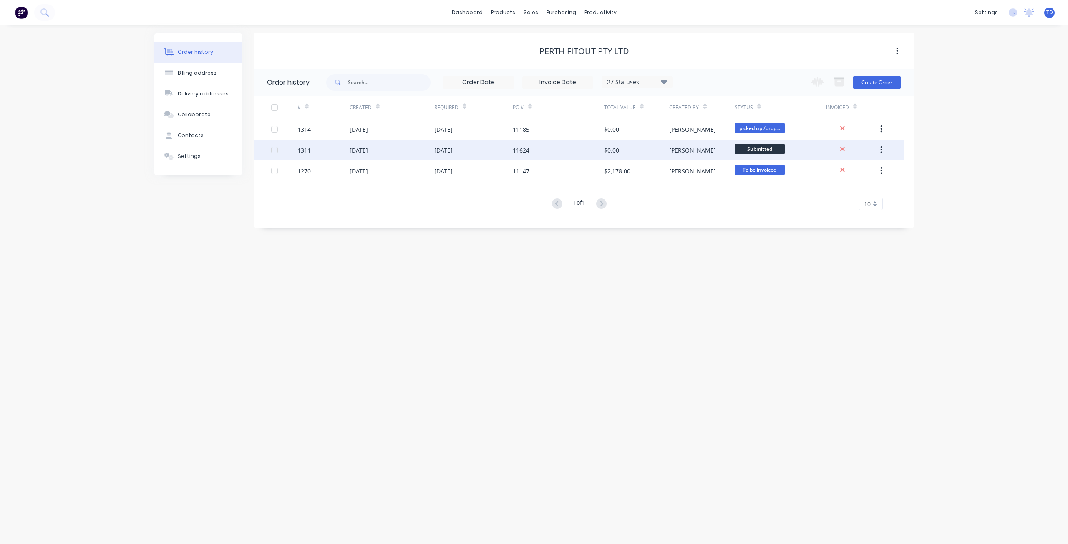
click at [542, 153] on div "11624" at bounding box center [558, 150] width 91 height 21
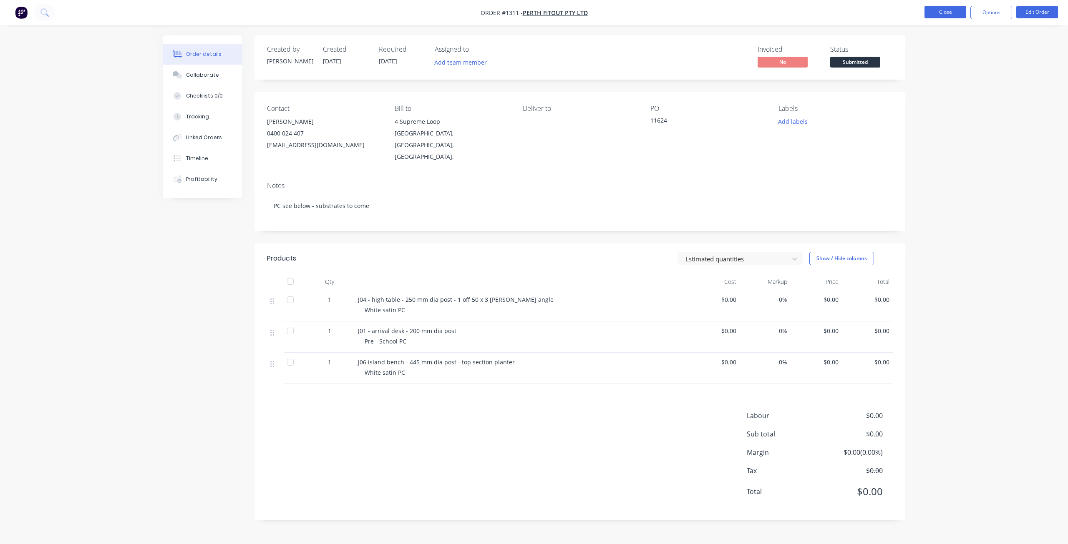
click at [951, 11] on button "Close" at bounding box center [945, 12] width 42 height 13
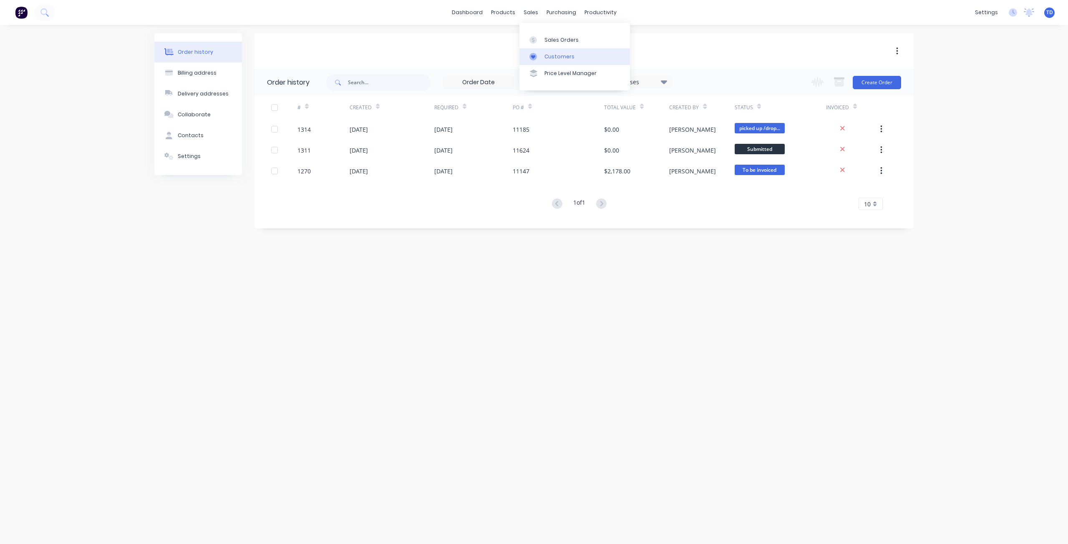
click at [540, 58] on div at bounding box center [535, 57] width 13 height 8
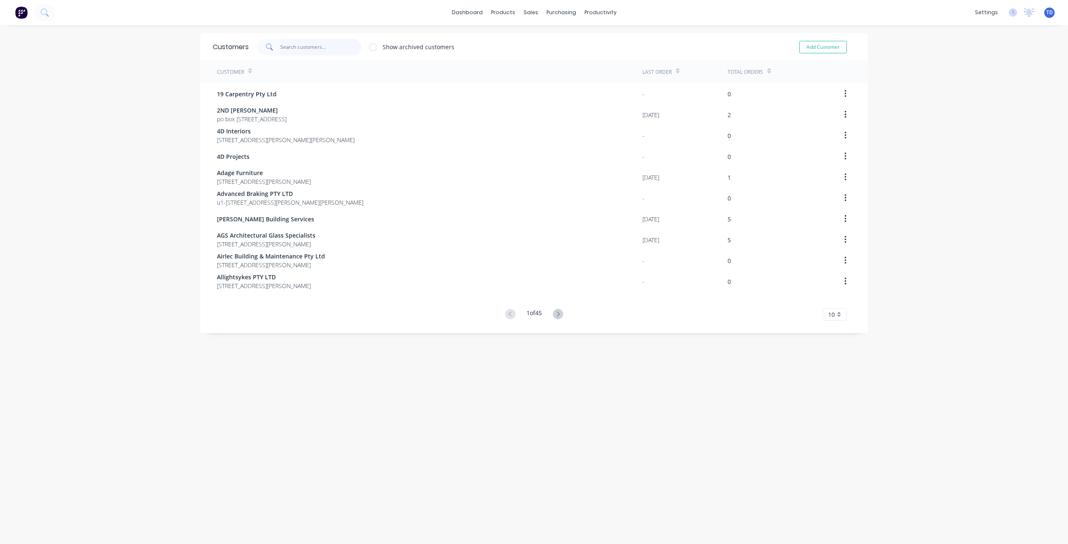
click at [321, 46] on input "text" at bounding box center [320, 47] width 81 height 17
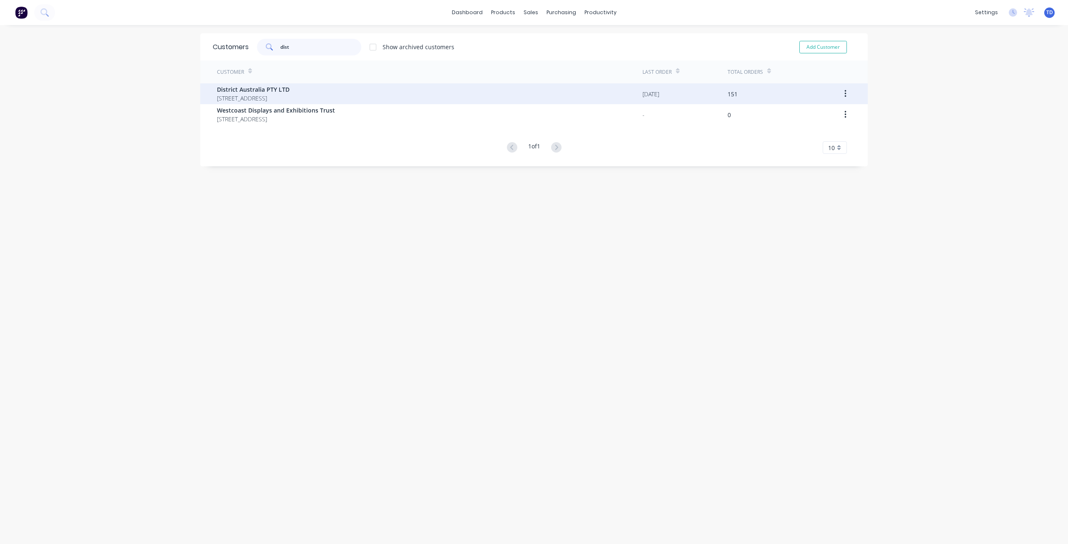
type input "dist"
click at [289, 97] on span "[STREET_ADDRESS]" at bounding box center [253, 98] width 73 height 9
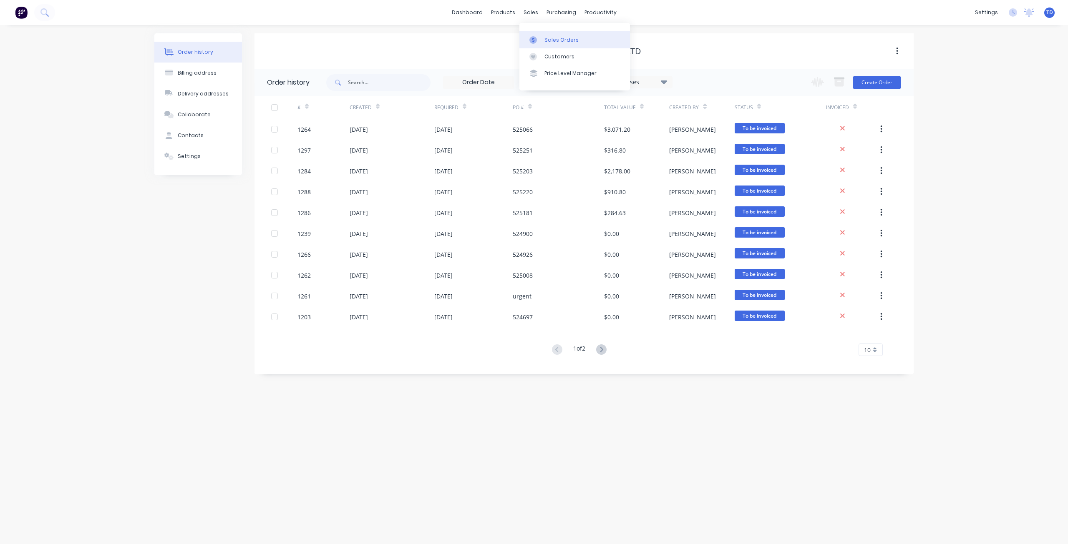
click at [543, 40] on link "Sales Orders" at bounding box center [574, 39] width 111 height 17
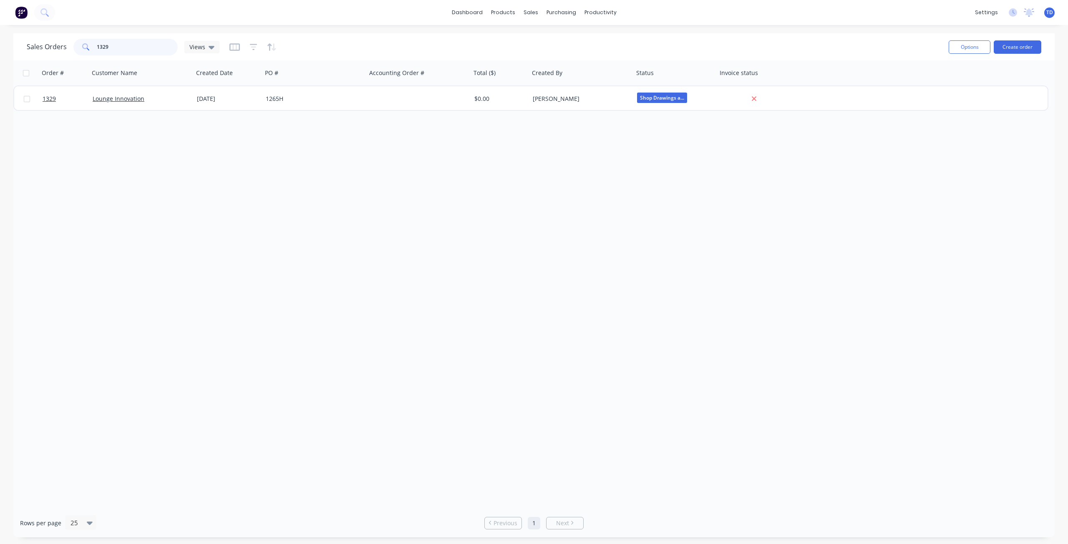
drag, startPoint x: 113, startPoint y: 47, endPoint x: 104, endPoint y: 40, distance: 10.4
click at [104, 40] on input "1329" at bounding box center [137, 47] width 81 height 17
type input "1328"
